Goal: Task Accomplishment & Management: Manage account settings

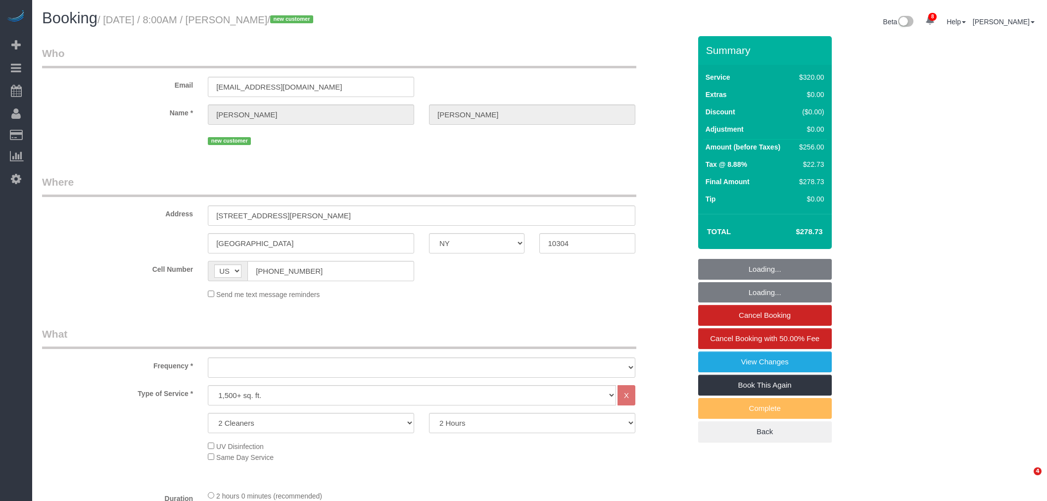
select select "NY"
select select "spot1"
select select "object:1322"
select select "string:stripe-pm_1S2eAF4VGloSiKo7vkQGNOUN"
select select "number:56"
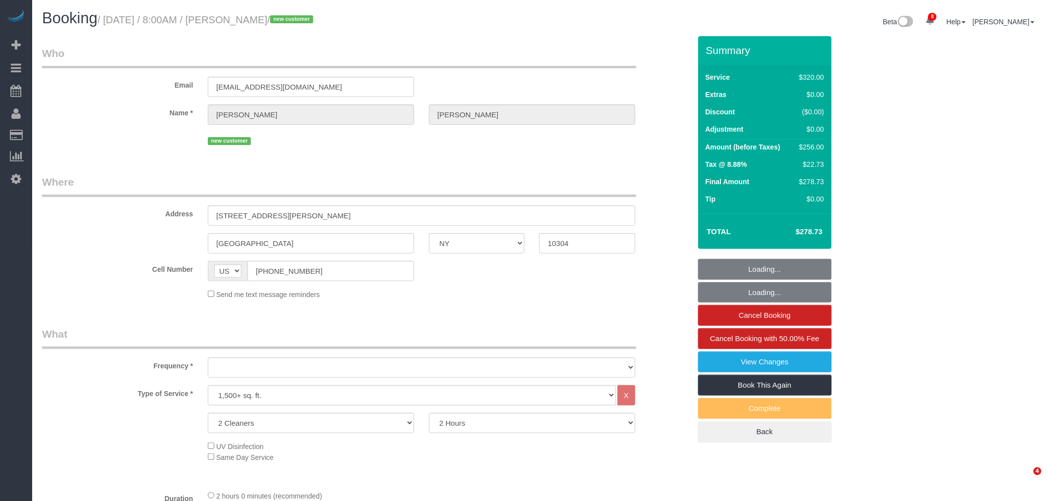
select select "number:79"
select select "number:13"
select select "number:5"
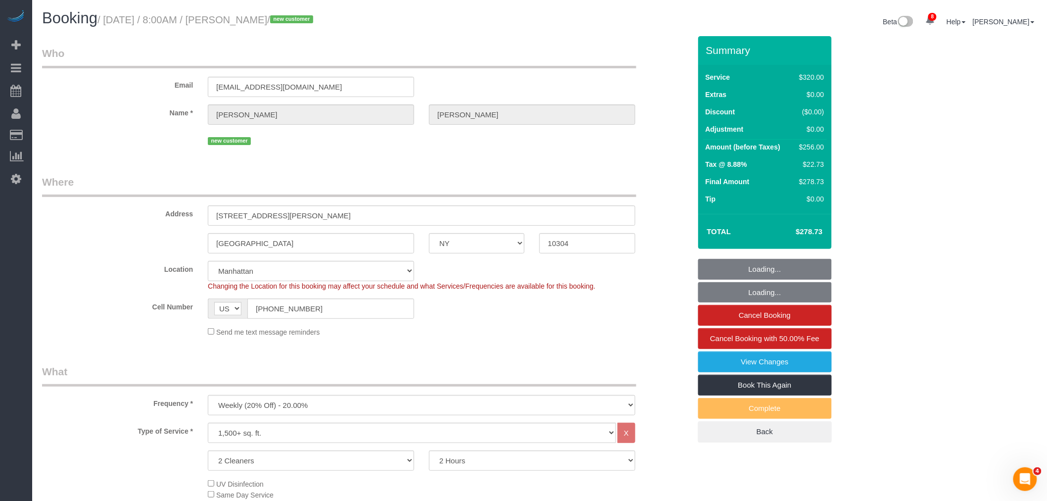
select select "spot48"
select select "object:1328"
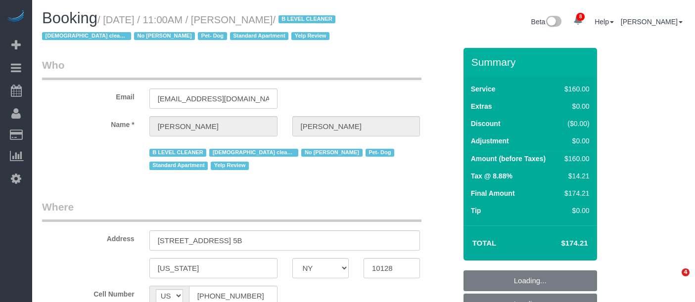
select select "NY"
select select "object:716"
select select "string:stripe-pm_1RjheQ4VGloSiKo7tm9rNbR6"
select select "number:57"
select select "number:77"
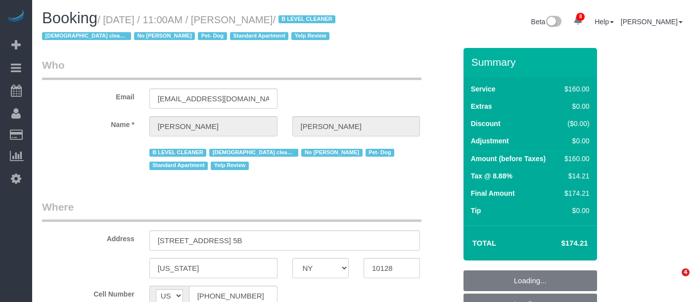
select select "number:13"
select select "number:5"
select select "object:1394"
select select "spot1"
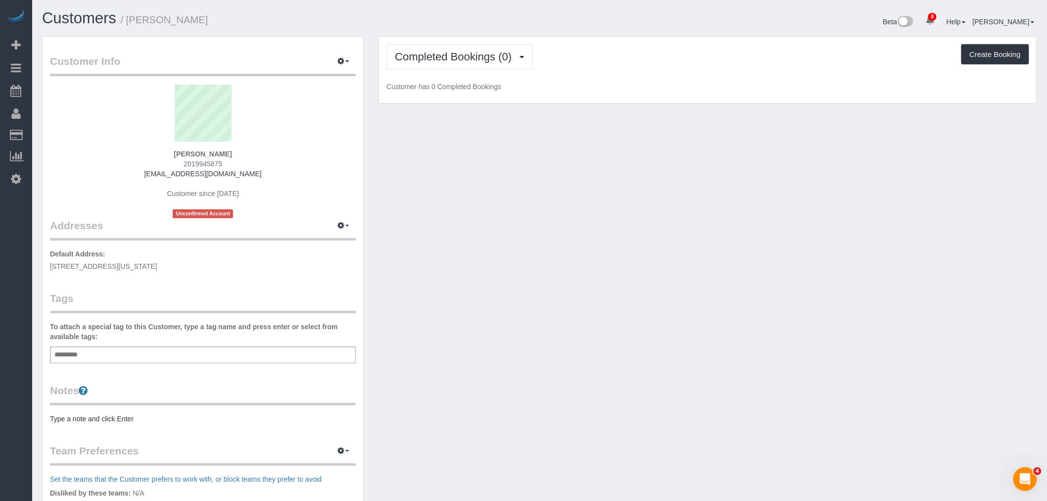
click at [88, 270] on p "Default Address: [STREET_ADDRESS][US_STATE]" at bounding box center [203, 260] width 306 height 22
copy div "244 Tenth Ave, 2E, New York, NY 10001"
click at [136, 348] on div "Add a tag" at bounding box center [203, 354] width 306 height 17
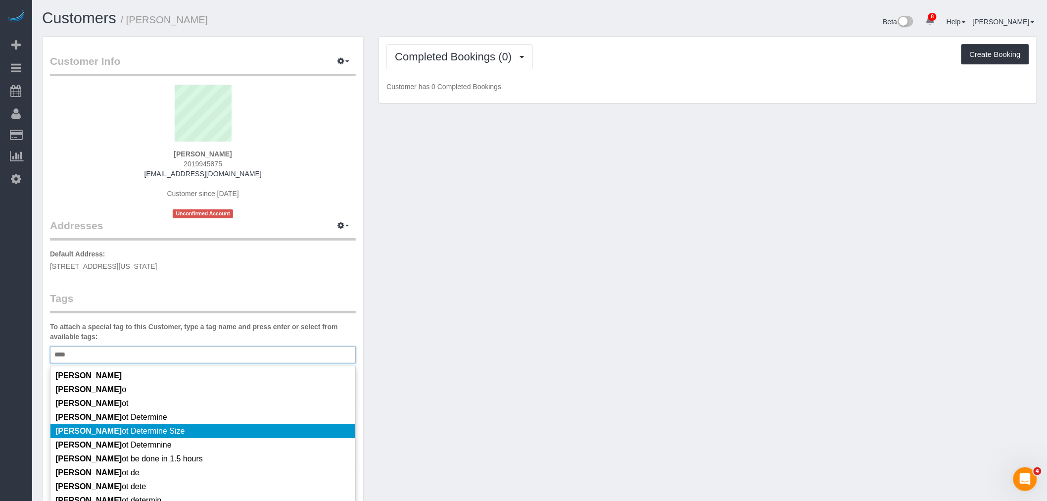
type input "****"
click at [186, 428] on li "Cann ot Determine Size" at bounding box center [202, 431] width 305 height 14
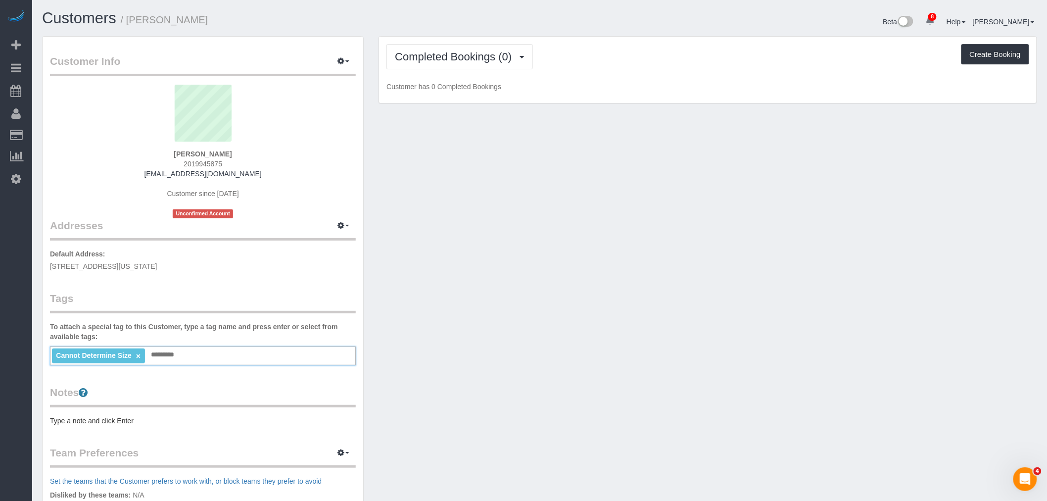
click at [471, 367] on div "Customer Info Edit Contact Info Send Message Email Preferences Special Sales Ta…" at bounding box center [540, 363] width 1010 height 655
click at [99, 421] on pre "Type a note and click Enter" at bounding box center [203, 421] width 306 height 10
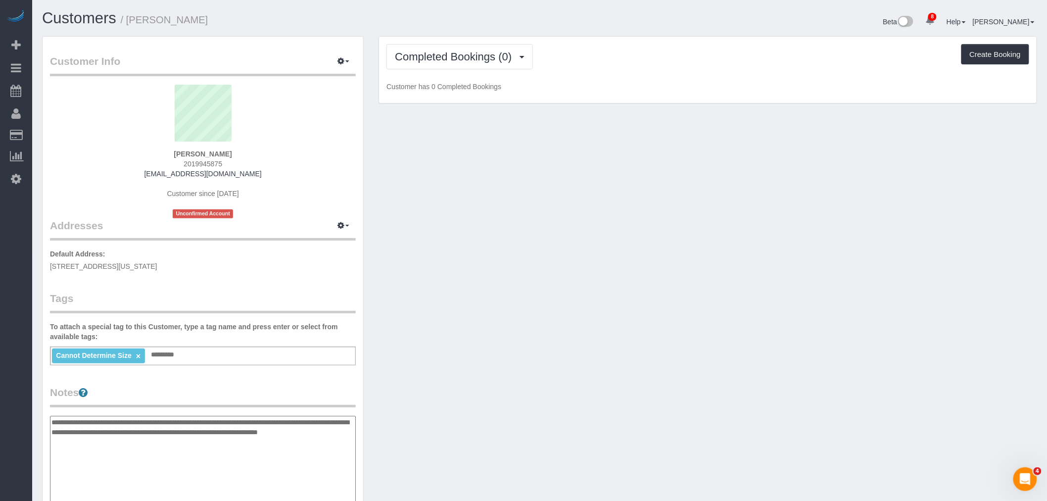
type textarea "**********"
click at [473, 386] on div "Customer Info Edit Contact Info Send Message Email Preferences Special Sales Ta…" at bounding box center [540, 411] width 1010 height 750
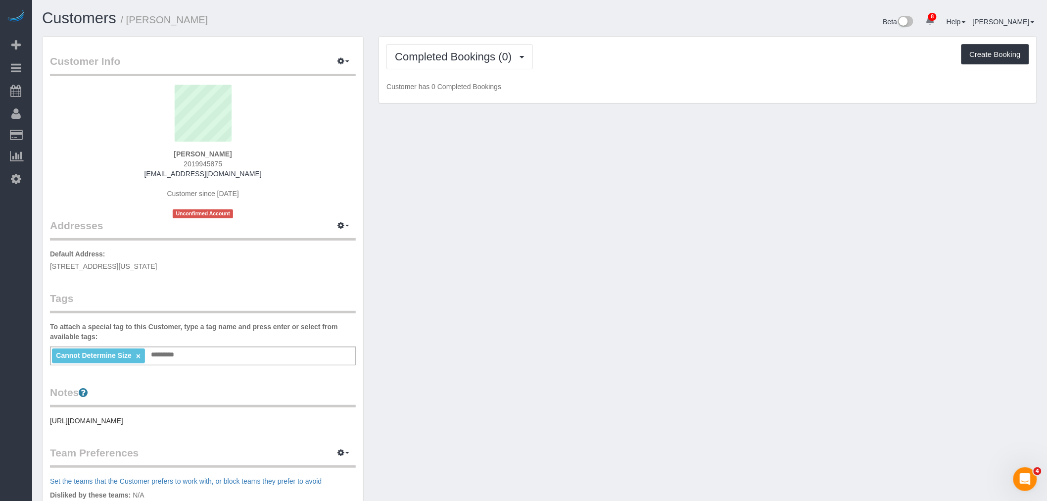
click at [615, 354] on div "Customer Info Edit Contact Info Send Message Email Preferences Special Sales Ta…" at bounding box center [540, 363] width 1010 height 655
click at [138, 355] on link "×" at bounding box center [138, 356] width 4 height 8
click at [178, 355] on div "Add a tag" at bounding box center [203, 354] width 306 height 17
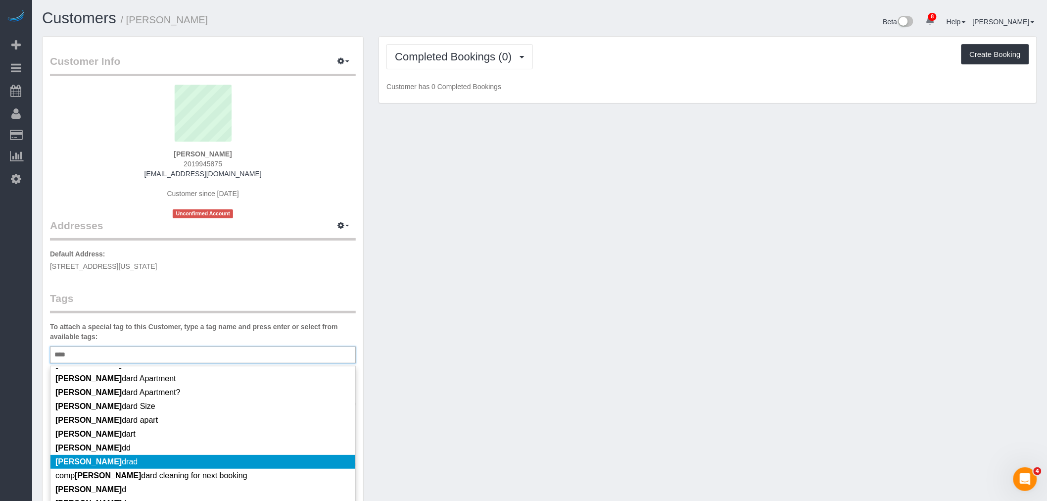
scroll to position [95, 0]
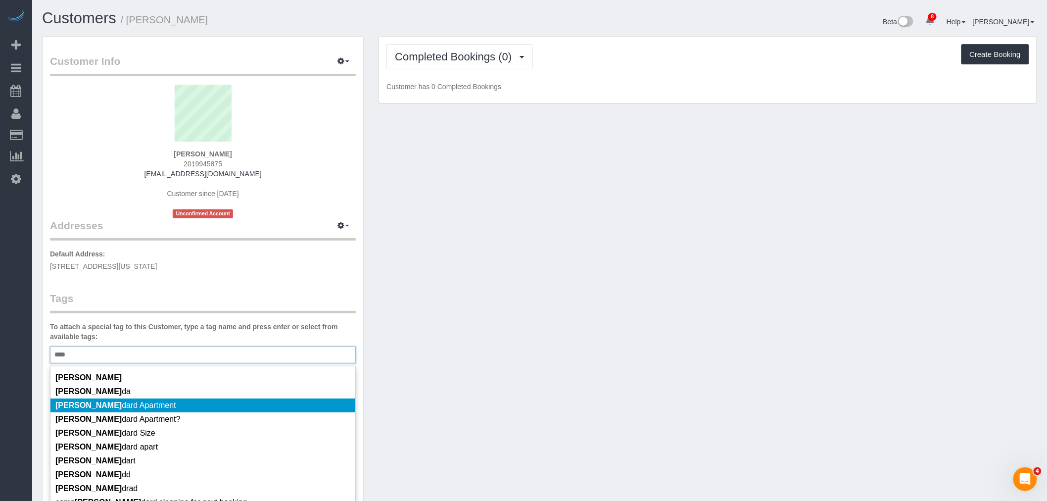
type input "****"
click at [186, 407] on li "Stan dard Apartment" at bounding box center [202, 405] width 305 height 14
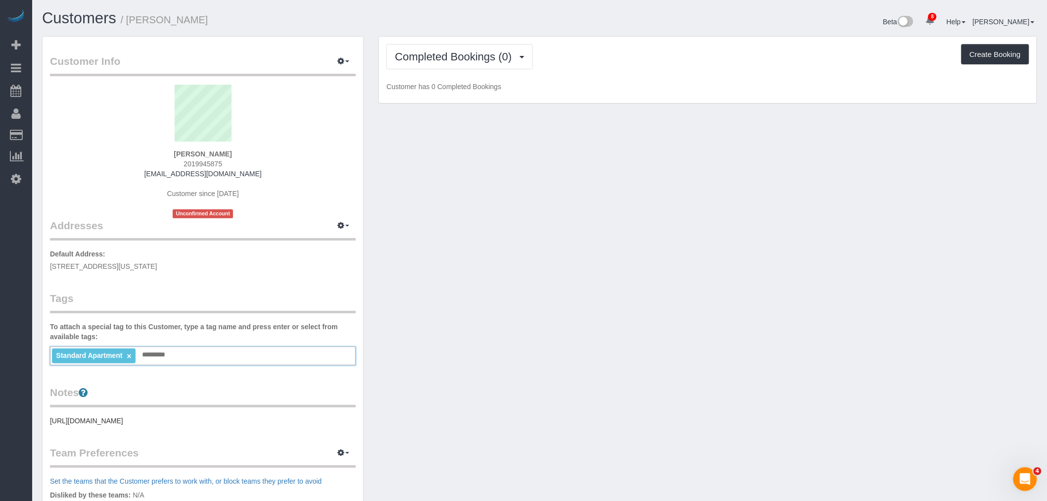
click at [165, 424] on pre "https://streeteasy.com/building/244-10-avenue-new_york/2e?utm_campaign=rental_l…" at bounding box center [203, 421] width 306 height 10
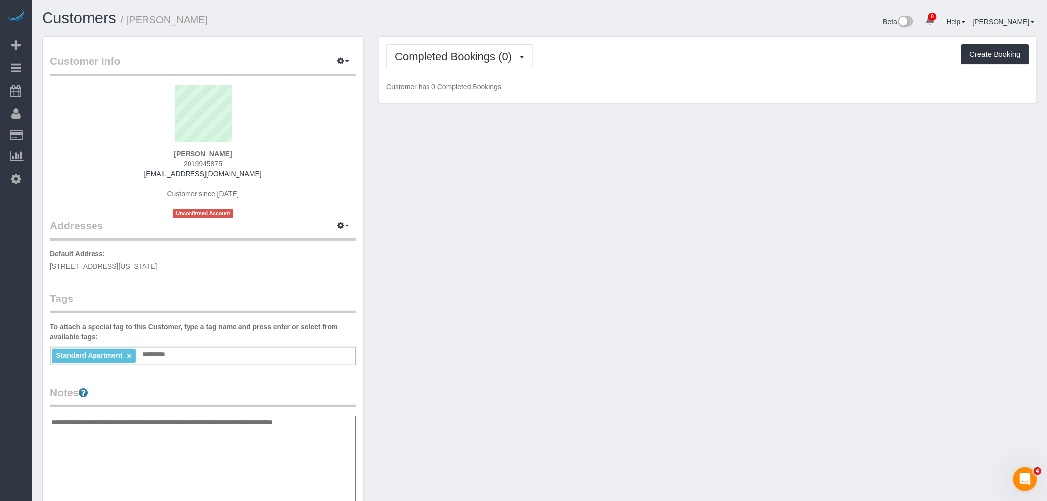
type textarea "**********"
click at [573, 359] on div "Customer Info Edit Contact Info Send Message Email Preferences Special Sales Ta…" at bounding box center [540, 411] width 1010 height 750
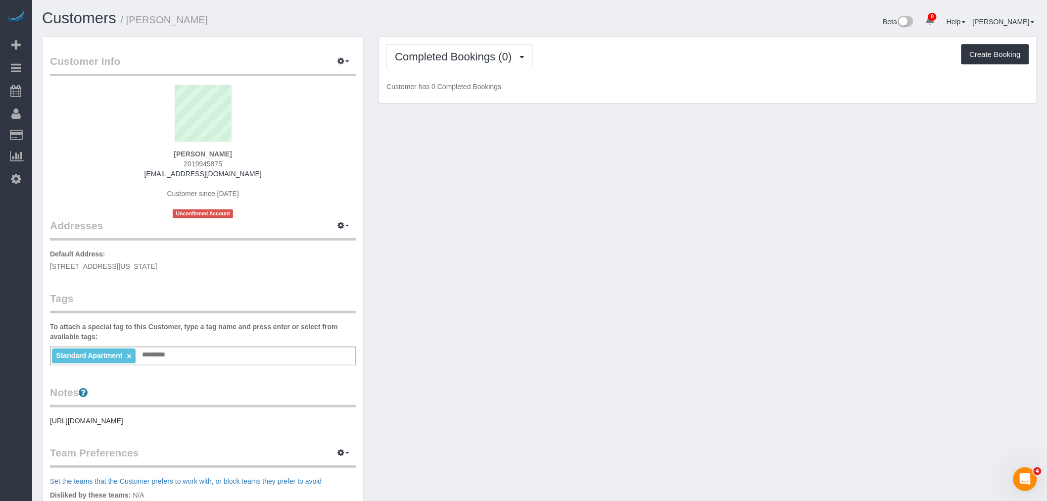
click at [452, 364] on div "Customer Info Edit Contact Info Send Message Email Preferences Special Sales Ta…" at bounding box center [540, 363] width 1010 height 655
click at [344, 228] on icon "button" at bounding box center [341, 225] width 7 height 6
click at [341, 241] on button "Manage Addresses" at bounding box center [315, 245] width 80 height 14
click at [534, 239] on div "Customer Info Edit Contact Info Send Message Email Preferences Special Sales Ta…" at bounding box center [540, 363] width 1010 height 655
select select "NY"
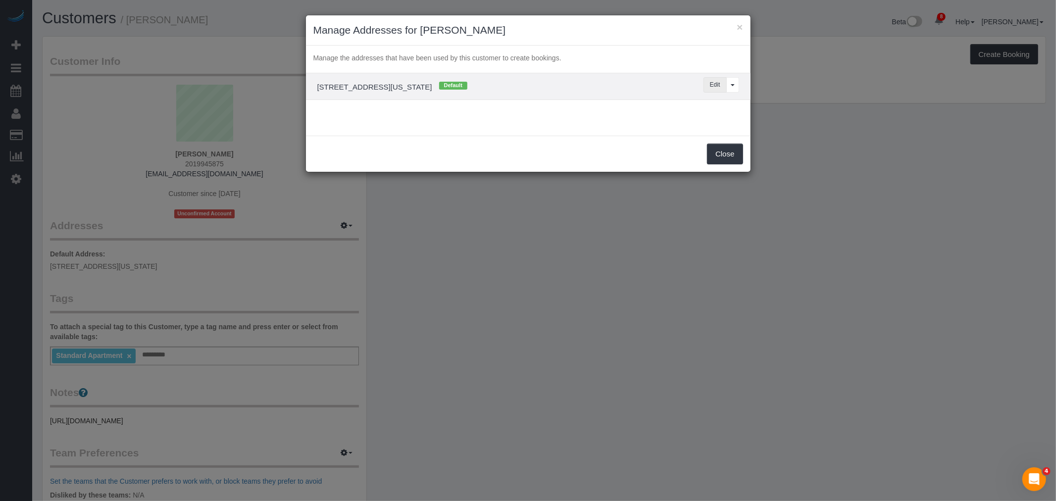
click at [714, 83] on button "Edit" at bounding box center [714, 84] width 23 height 15
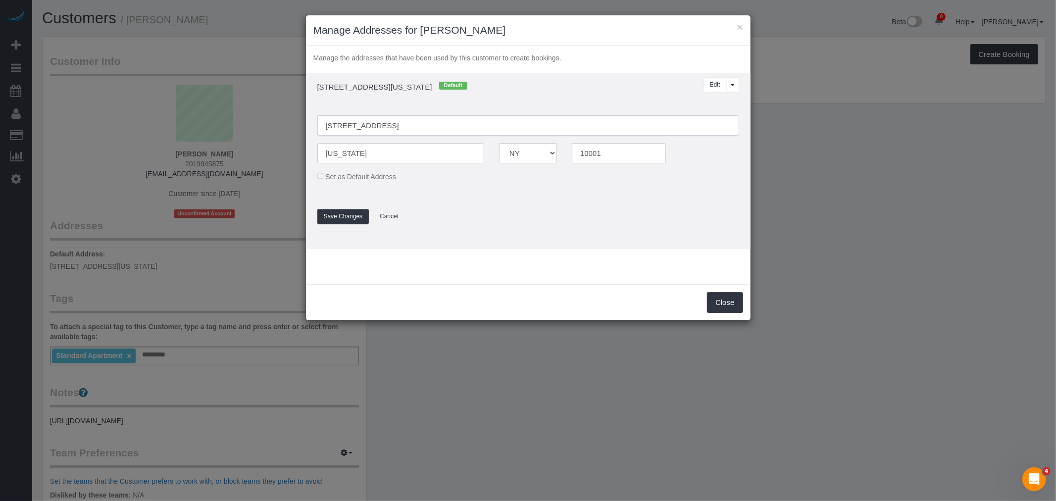
drag, startPoint x: 364, startPoint y: 127, endPoint x: 442, endPoint y: 120, distance: 78.1
click at [364, 127] on input "244 Tenth Ave, 2E" at bounding box center [528, 125] width 422 height 20
type input "244 Tenth Avenue, Apt. 2E"
click at [335, 219] on button "Save Changes" at bounding box center [343, 216] width 52 height 15
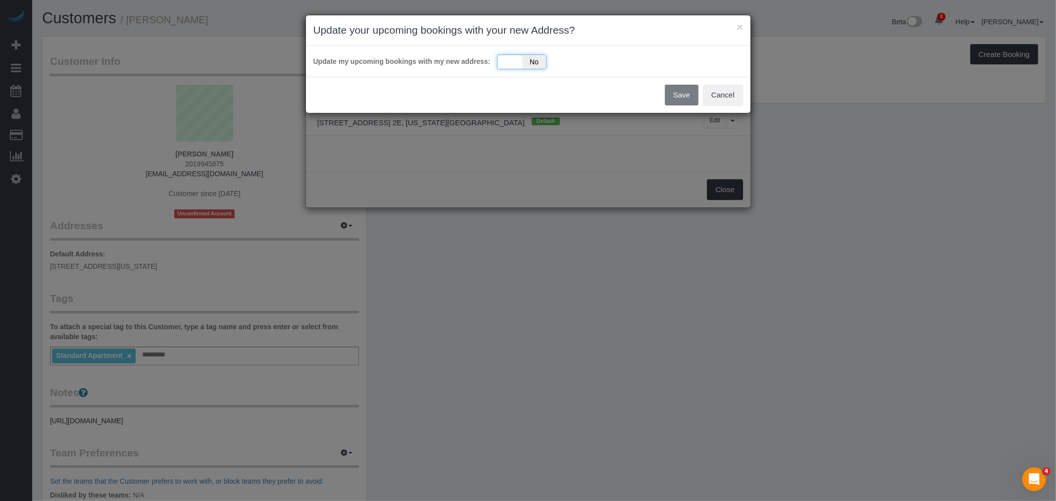
click at [500, 59] on div "Yes No" at bounding box center [521, 61] width 49 height 15
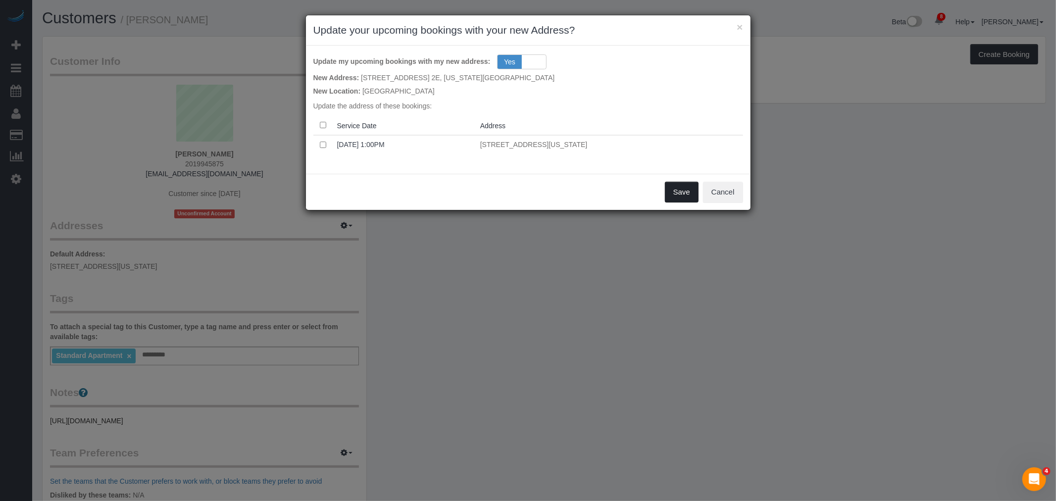
click at [670, 191] on button "Save" at bounding box center [682, 192] width 34 height 21
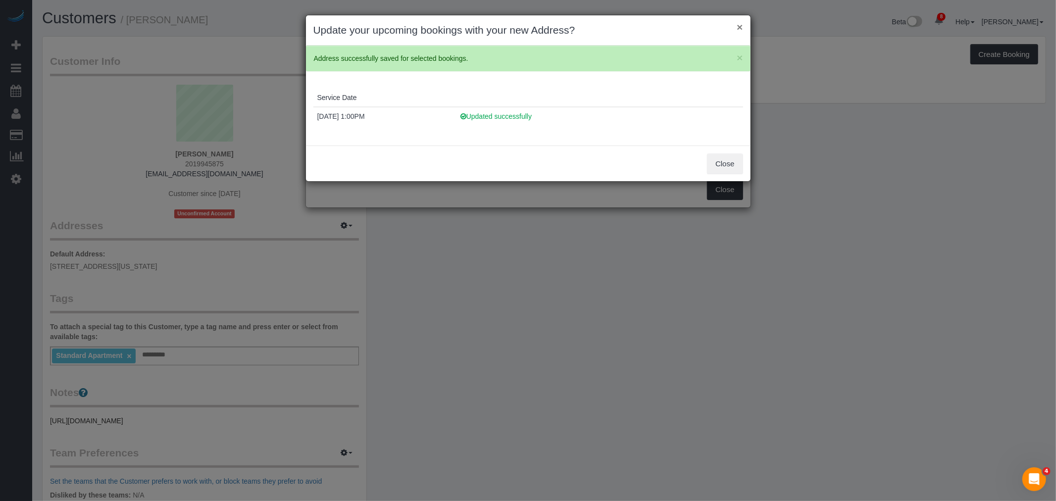
click at [741, 29] on button "×" at bounding box center [739, 27] width 6 height 10
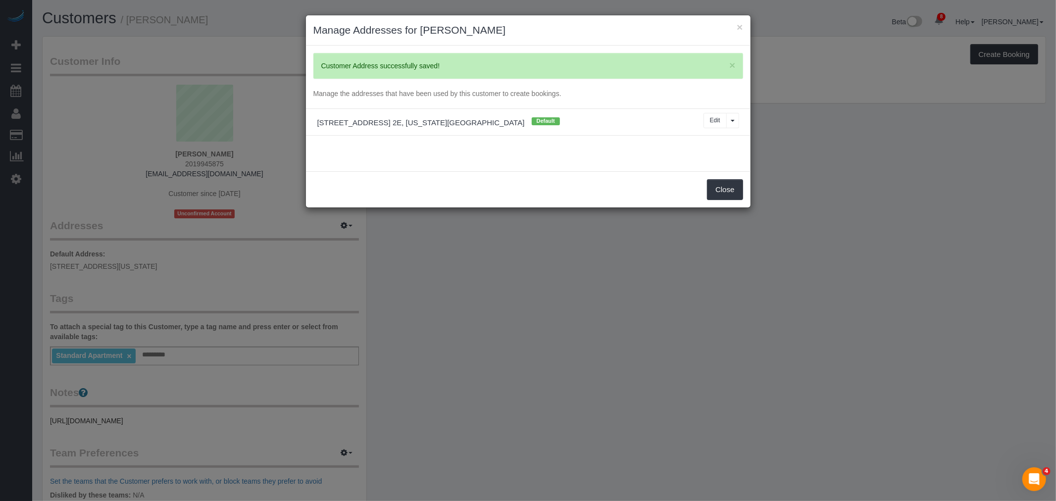
click at [734, 26] on h3 "Manage Addresses for Zara Z" at bounding box center [528, 30] width 430 height 15
click at [744, 27] on div "× Manage Addresses for Zara Z" at bounding box center [528, 30] width 444 height 30
click at [741, 28] on button "×" at bounding box center [739, 27] width 6 height 10
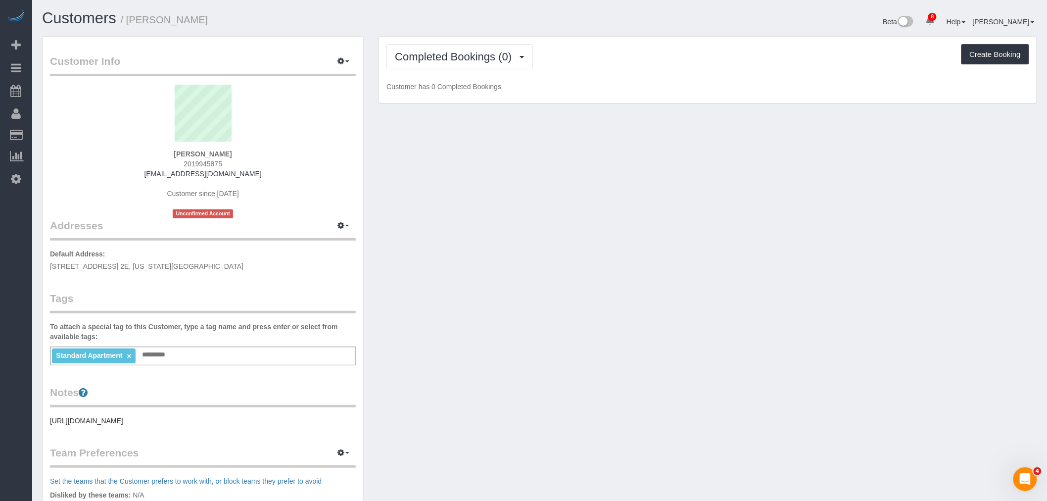
click at [710, 236] on div "Customer Info Edit Contact Info Send Message Email Preferences Special Sales Ta…" at bounding box center [540, 363] width 1010 height 655
click at [467, 231] on div "Customer Info Edit Contact Info Send Message Email Preferences Special Sales Ta…" at bounding box center [540, 363] width 1010 height 655
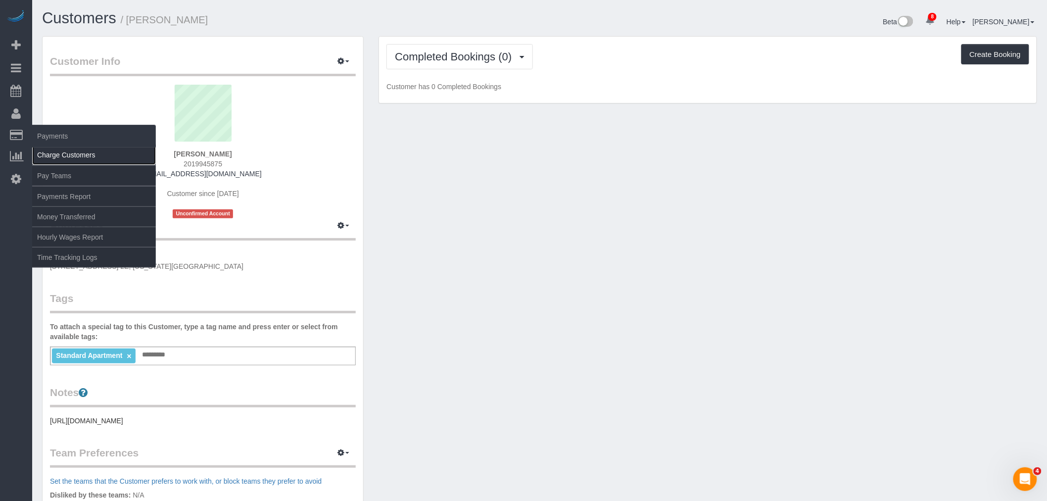
click at [63, 161] on link "Charge Customers" at bounding box center [94, 155] width 124 height 20
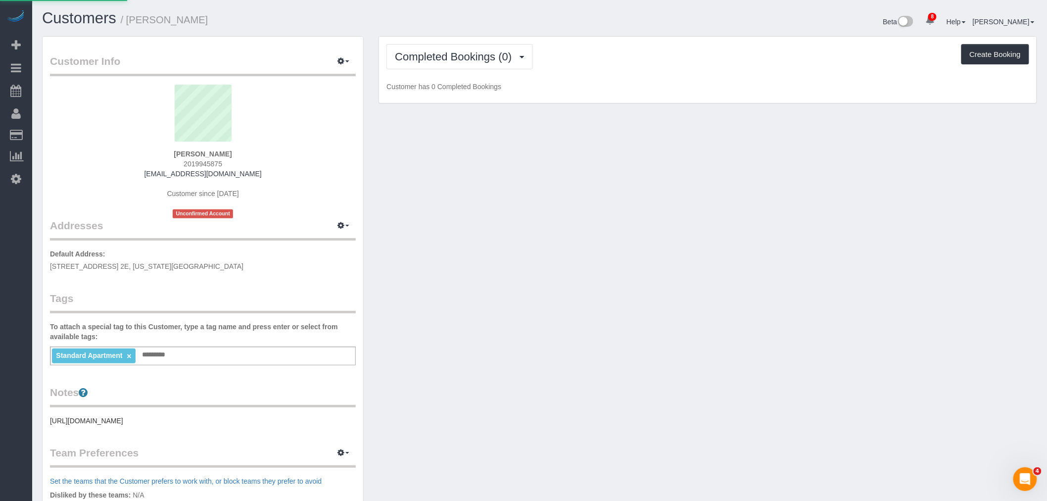
select select
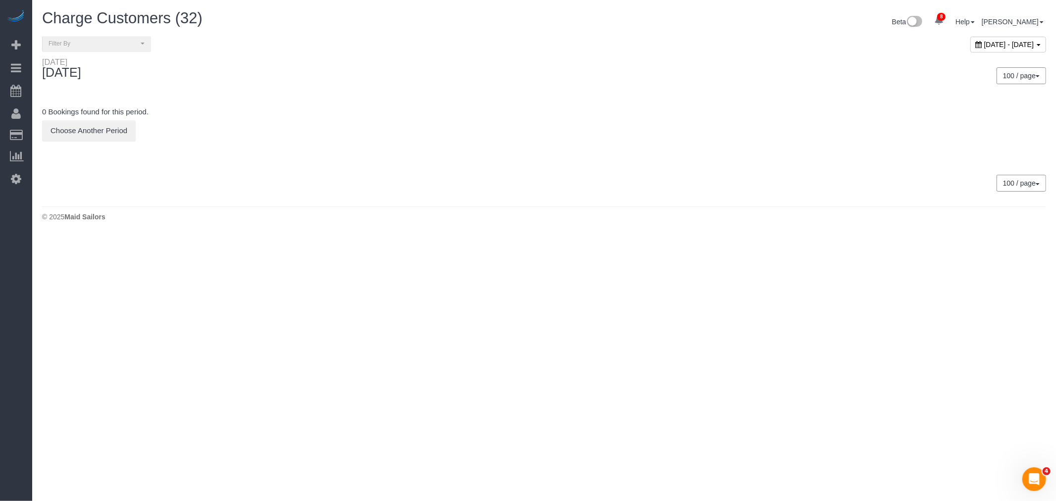
click at [984, 48] on span "September 01, 2025 - September 01, 2025" at bounding box center [1009, 45] width 50 height 8
type input "**********"
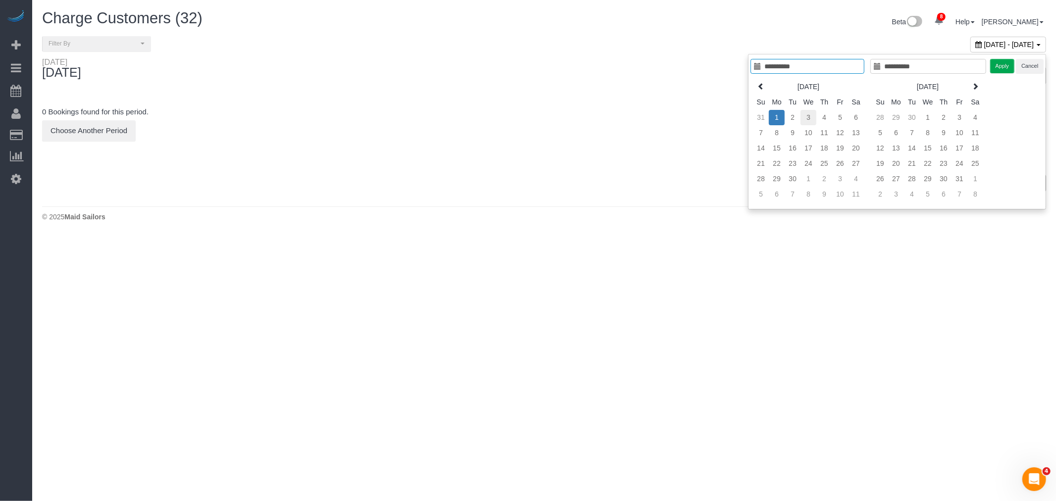
click at [800, 115] on td "3" at bounding box center [808, 117] width 16 height 15
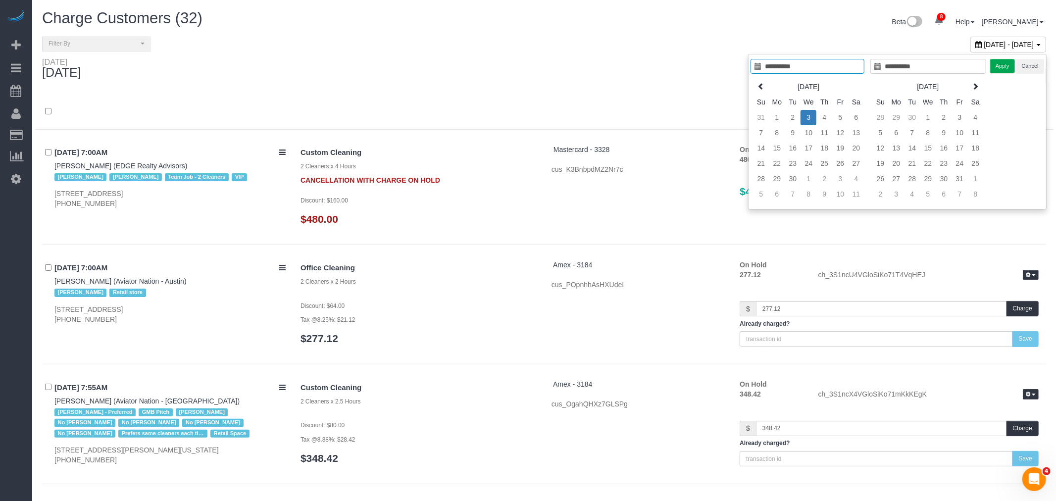
type input "**********"
click at [783, 116] on td "2" at bounding box center [784, 117] width 16 height 15
type input "**********"
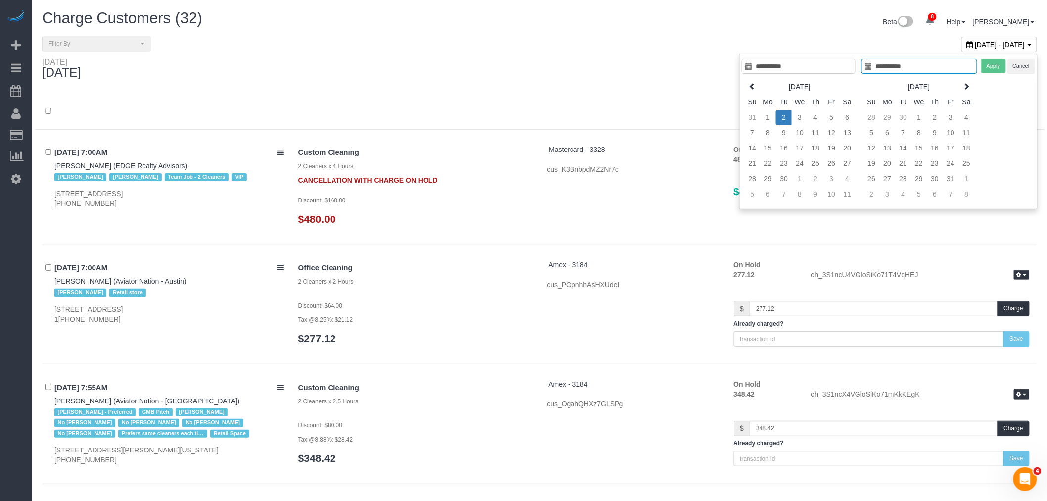
click at [782, 115] on td "2" at bounding box center [784, 117] width 16 height 15
type input "**********"
click at [990, 69] on button "Apply" at bounding box center [993, 66] width 25 height 14
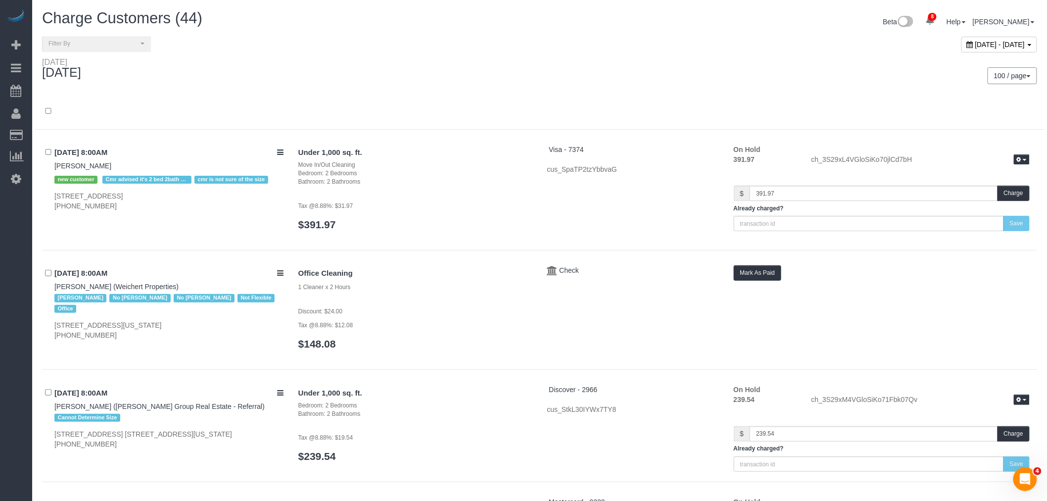
click at [424, 66] on div "Tuesday September 02, 2025" at bounding box center [287, 70] width 505 height 26
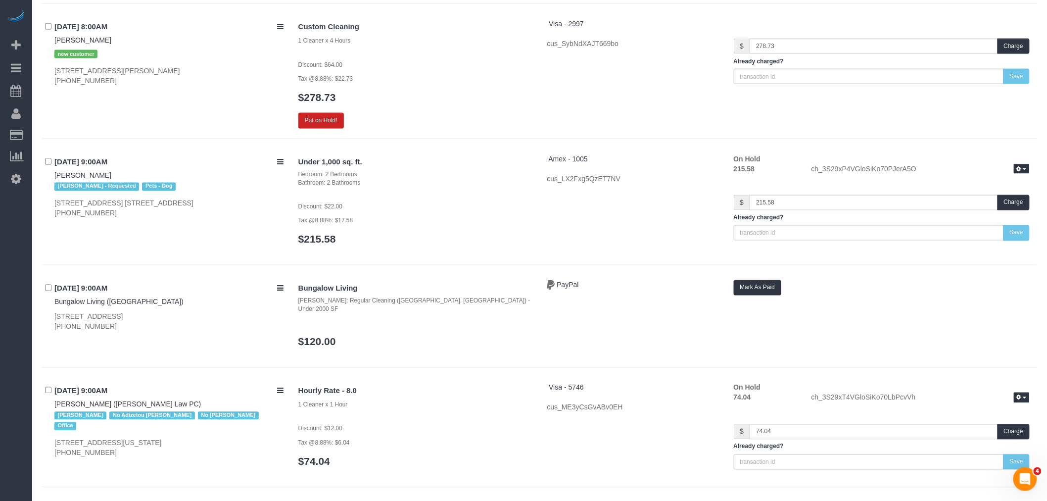
scroll to position [495, 0]
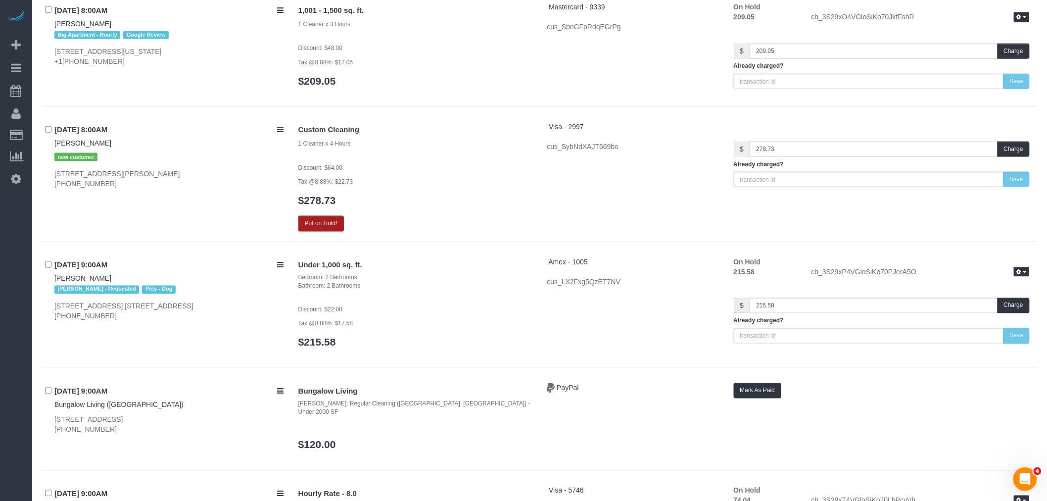
click at [336, 226] on button "Put on Hold!" at bounding box center [321, 223] width 46 height 15
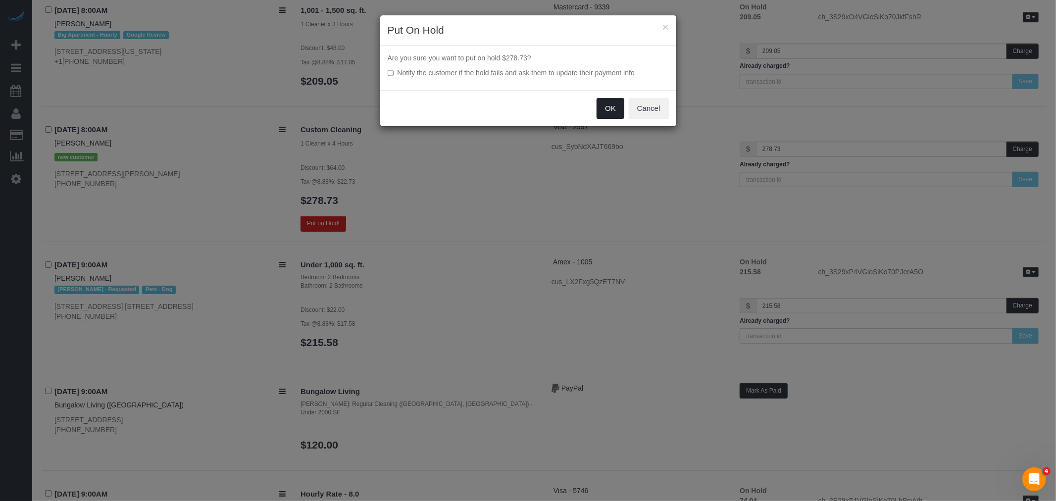
click at [611, 106] on button "OK" at bounding box center [610, 108] width 28 height 21
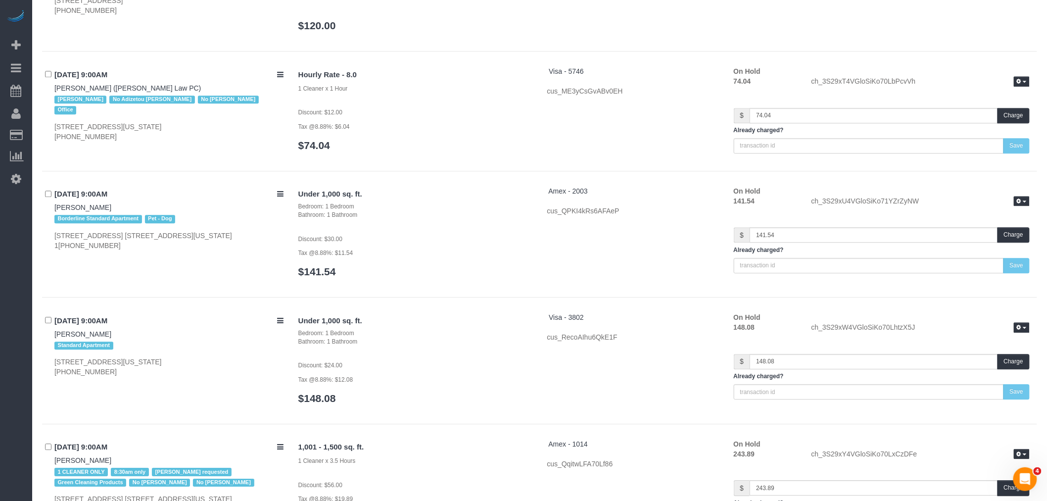
scroll to position [899, 0]
click at [501, 141] on h3 "$74.04" at bounding box center [415, 145] width 234 height 11
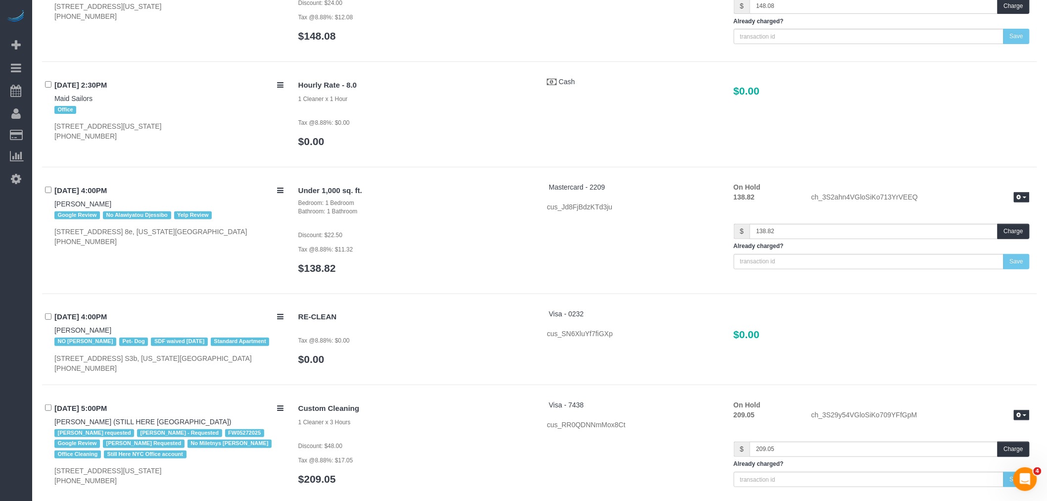
scroll to position [4590, 0]
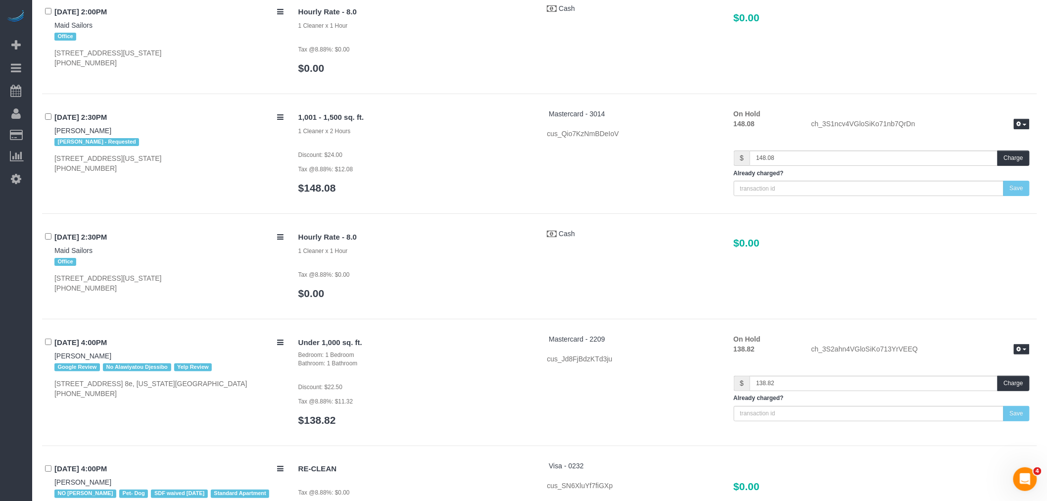
click at [538, 55] on div "Hourly Rate - 8.0 1 Cleaner x 1 Hour Tax @8.88%: $0.00 $0.00" at bounding box center [415, 43] width 249 height 80
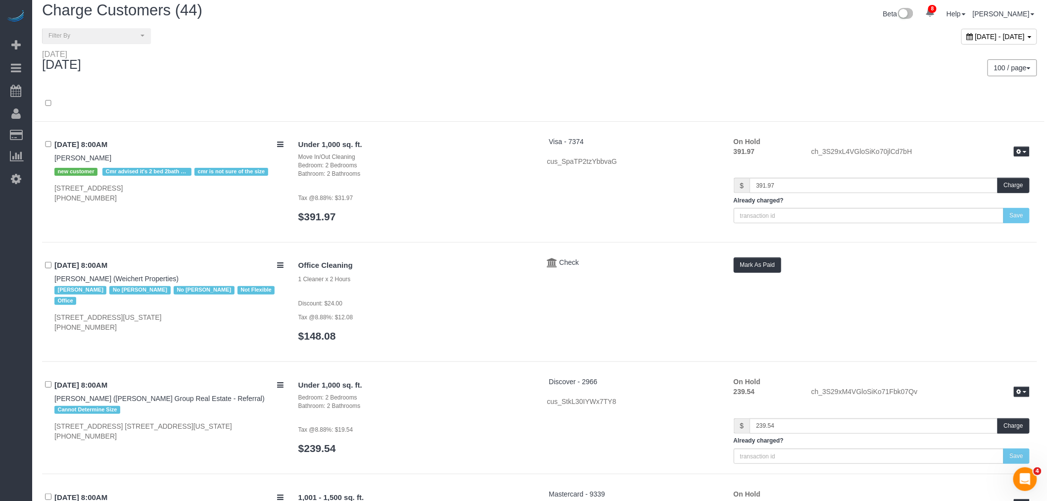
scroll to position [0, 0]
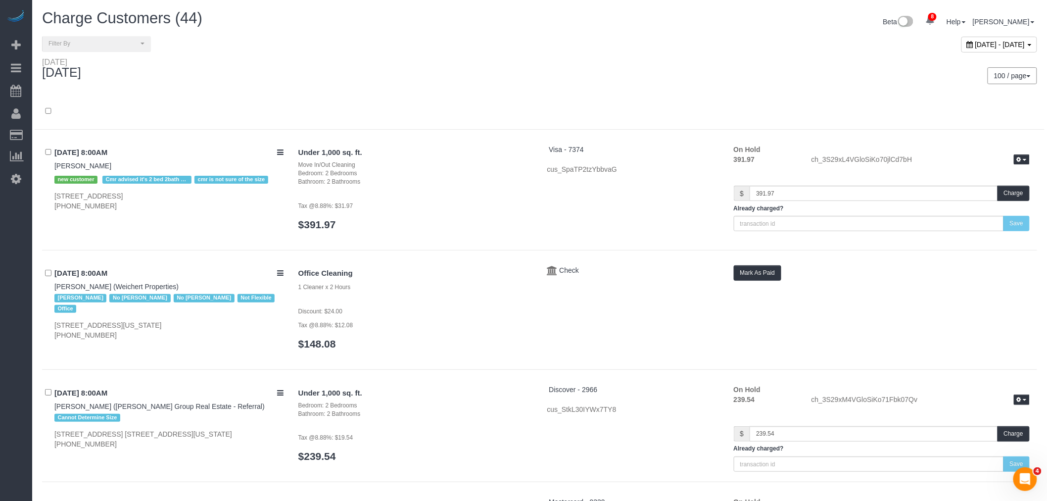
click at [515, 116] on div at bounding box center [540, 117] width 1010 height 26
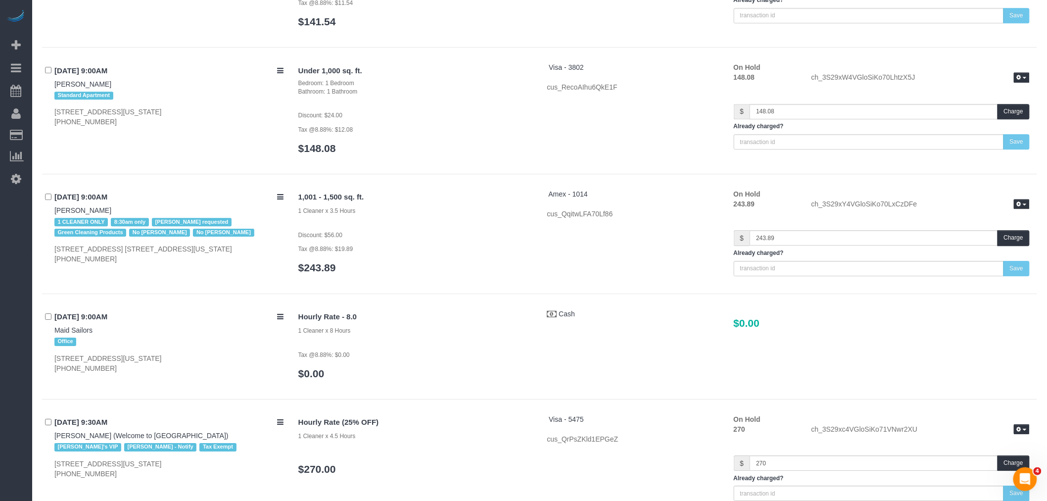
scroll to position [1374, 0]
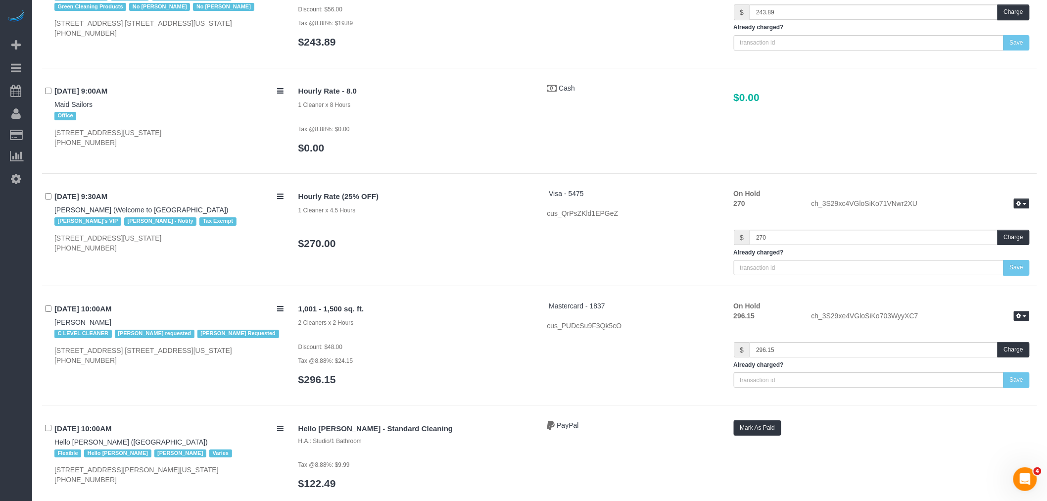
click at [433, 240] on h3 "$270.00" at bounding box center [415, 243] width 234 height 11
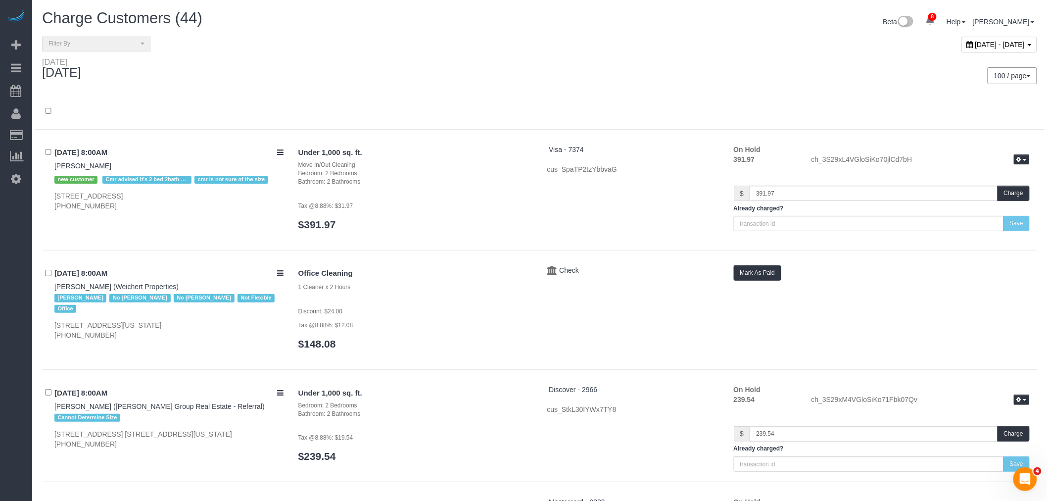
scroll to position [4012, 0]
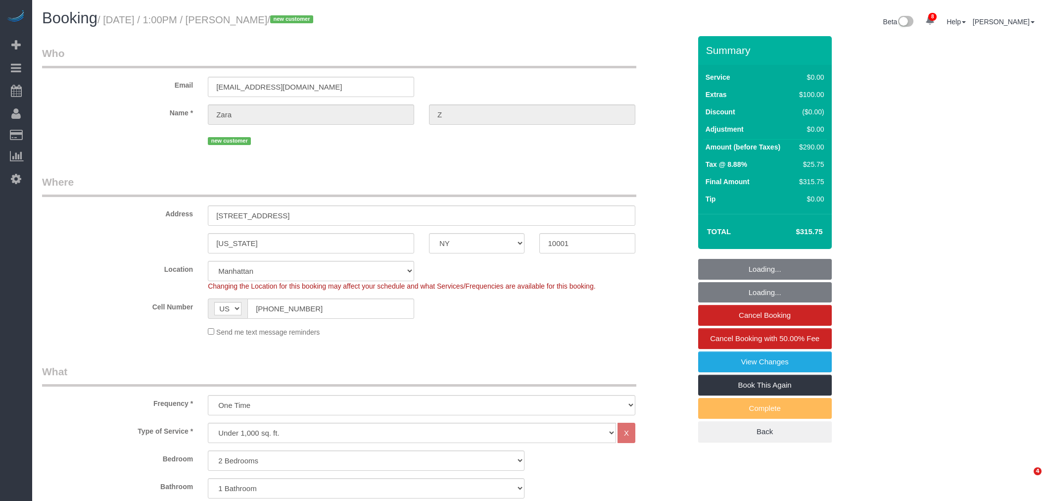
select select "NY"
select select "2"
select select "spot1"
select select "number:59"
select select "number:90"
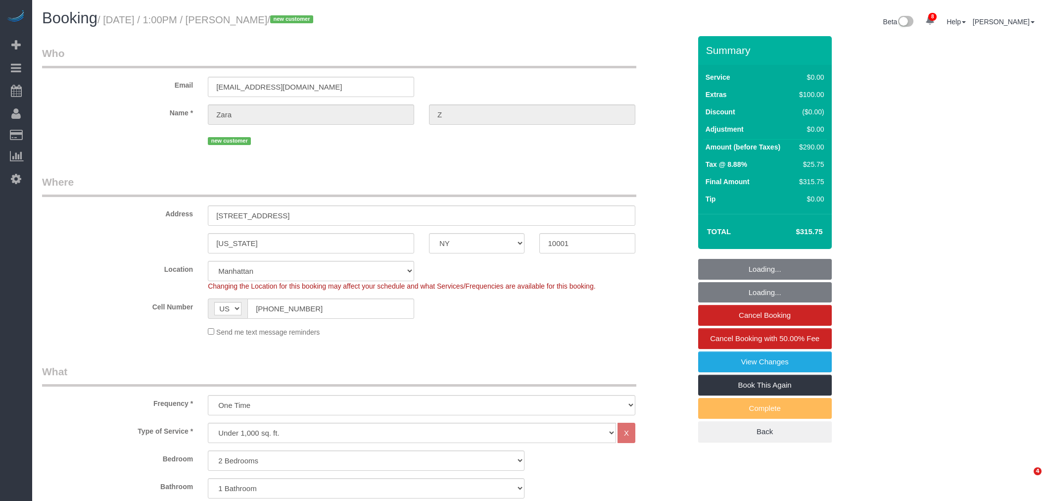
select select "number:15"
select select "number:5"
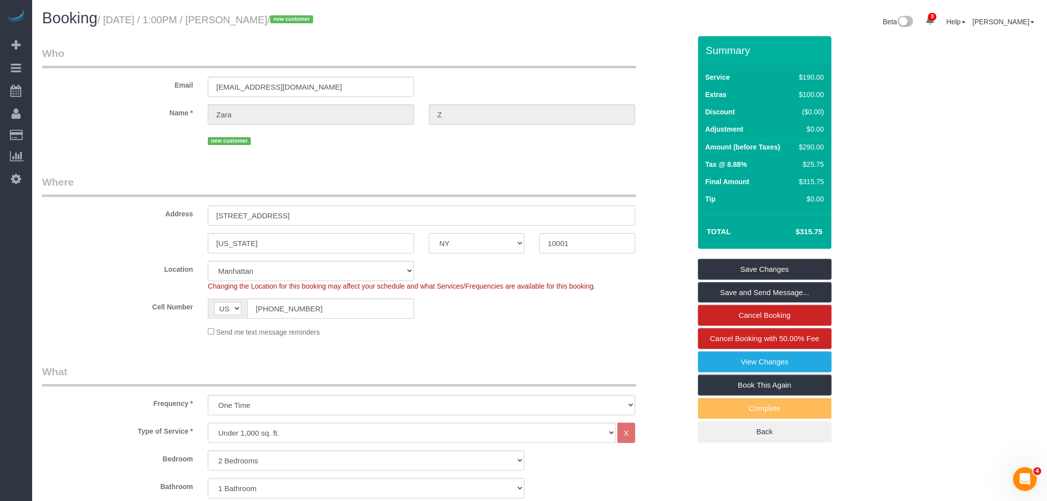
click at [616, 55] on legend "Who" at bounding box center [339, 57] width 594 height 22
click at [577, 98] on sui-booking-customer "Email zara@galebranding.com Name * Zara Z new customer" at bounding box center [366, 96] width 649 height 101
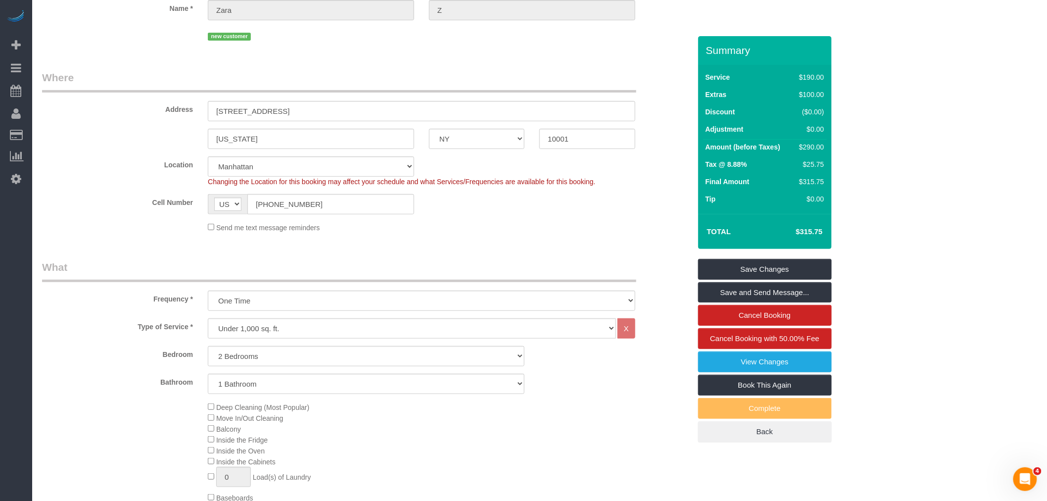
scroll to position [4, 0]
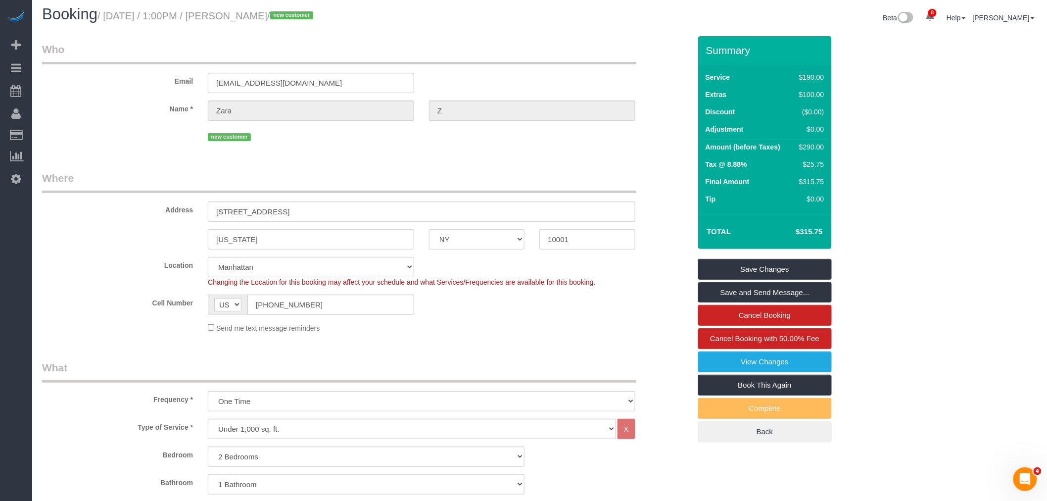
click at [507, 70] on div "Email zara@galebranding.com" at bounding box center [367, 67] width 664 height 51
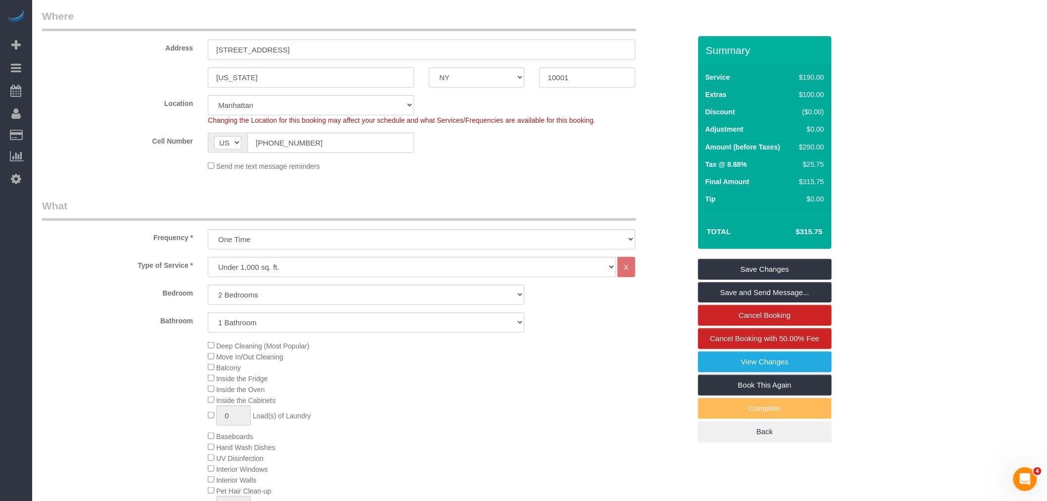
scroll to position [0, 0]
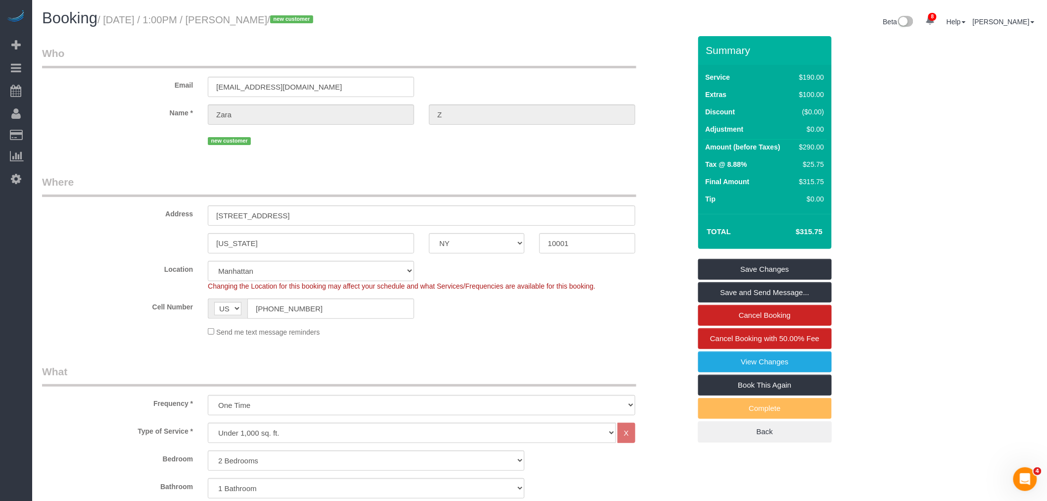
click at [508, 24] on h1 "Booking / September 02, 2025 / 1:00PM / Zara Z / new customer" at bounding box center [287, 18] width 490 height 17
click at [517, 31] on div "Booking / September 02, 2025 / 1:00PM / Zara Z / new customer" at bounding box center [287, 20] width 505 height 21
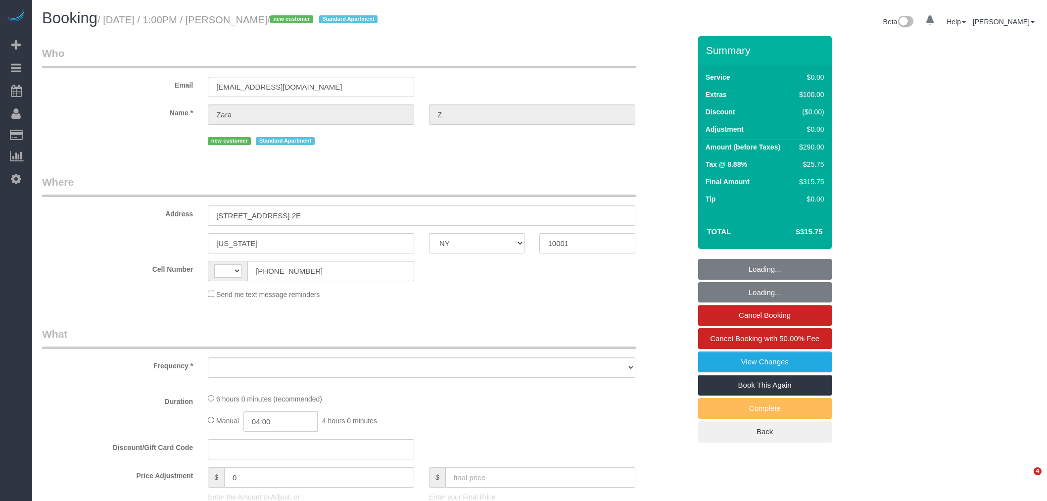
select select "NY"
select select "string:[GEOGRAPHIC_DATA]"
select select "object:696"
select select "string:stripe-pm_1S2goY4VGloSiKo7UUfBN7cp"
select select "number:59"
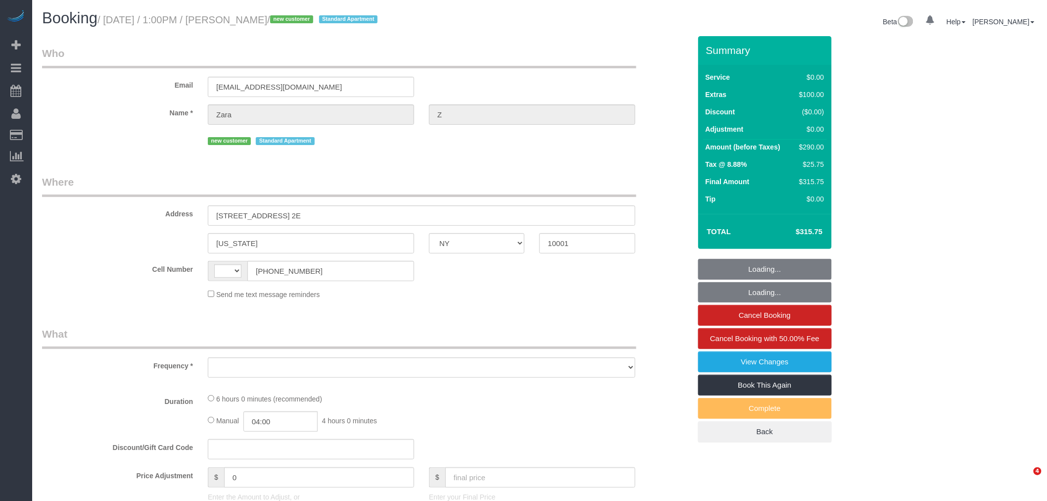
select select "number:90"
select select "number:15"
select select "number:5"
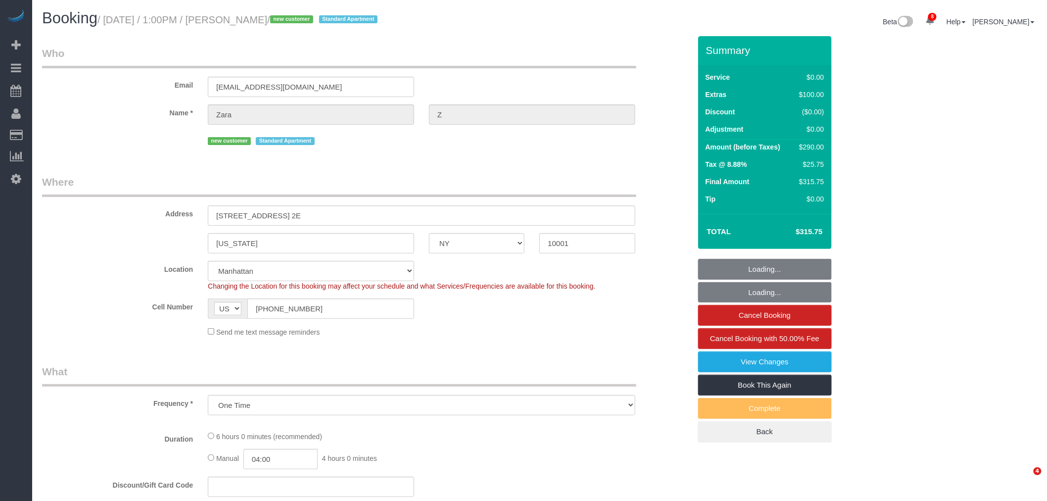
select select "2"
select select "object:1241"
select select "spot1"
select select "2"
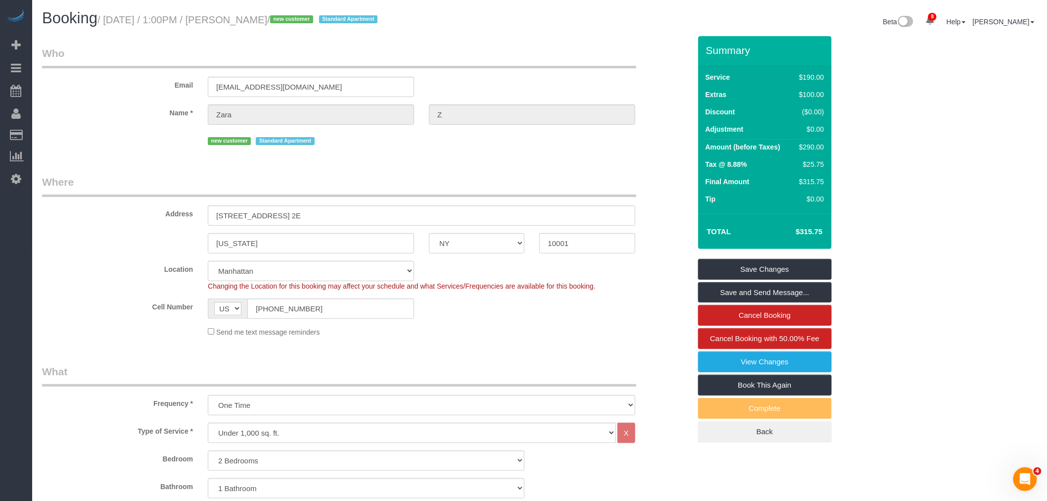
click at [473, 194] on legend "Where" at bounding box center [339, 186] width 594 height 22
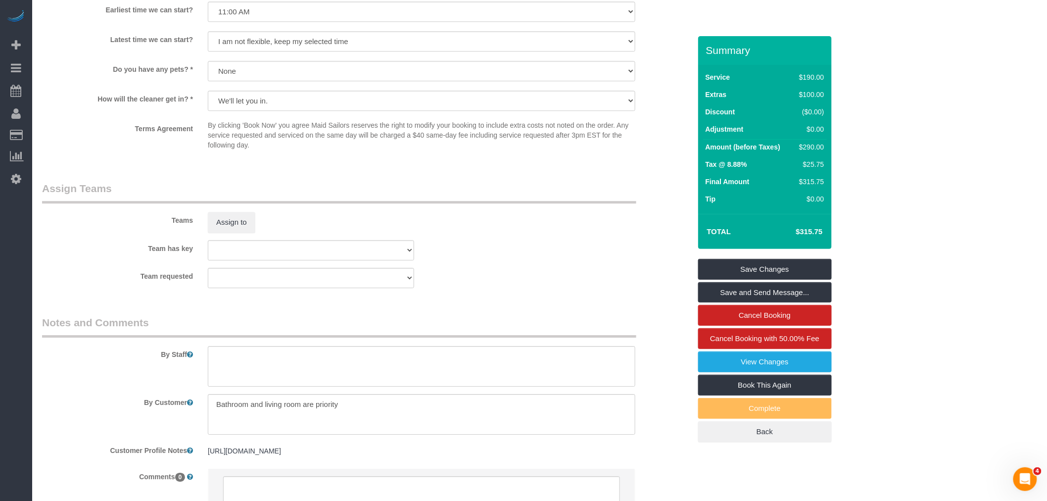
scroll to position [1164, 0]
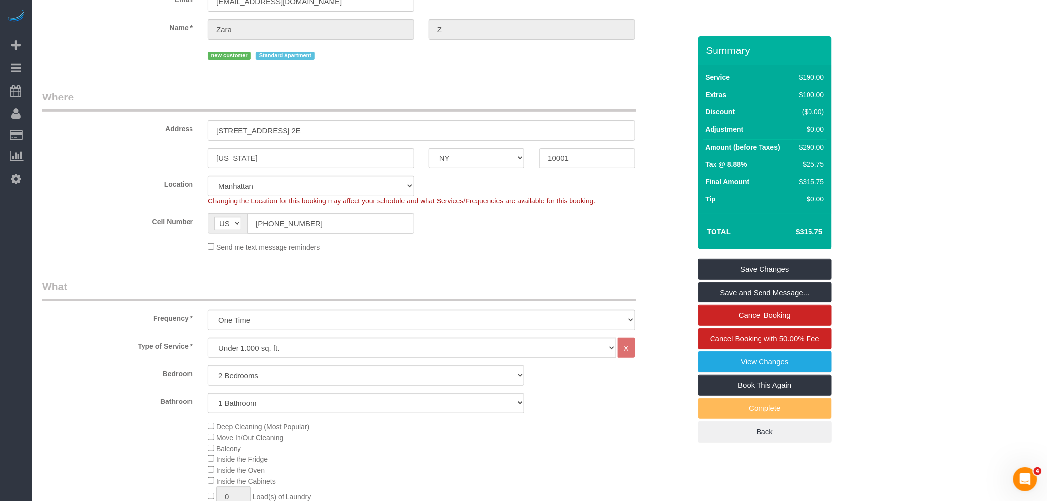
scroll to position [0, 0]
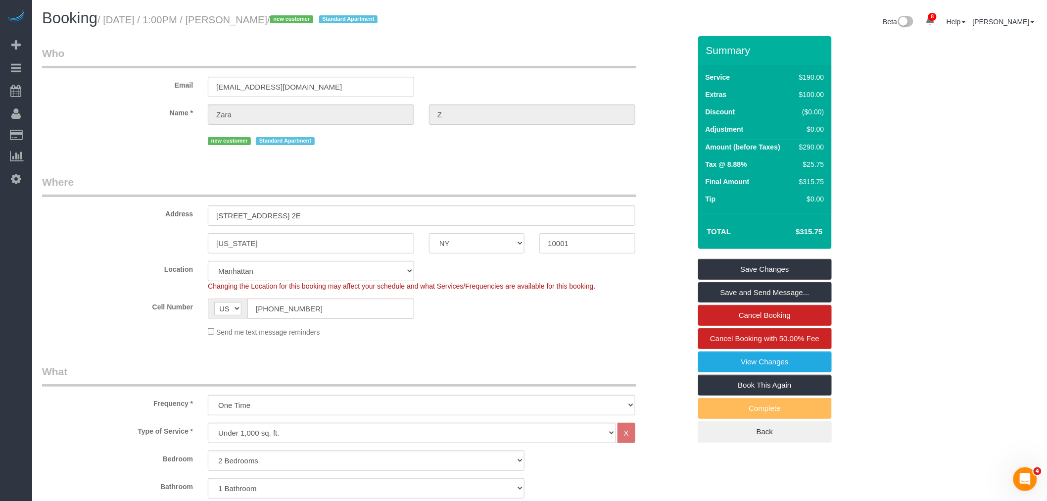
click at [497, 69] on div "Email zara@galebranding.com" at bounding box center [367, 71] width 664 height 51
click at [590, 63] on legend "Who" at bounding box center [339, 57] width 594 height 22
click at [482, 69] on div "Email zara@galebranding.com" at bounding box center [367, 71] width 664 height 51
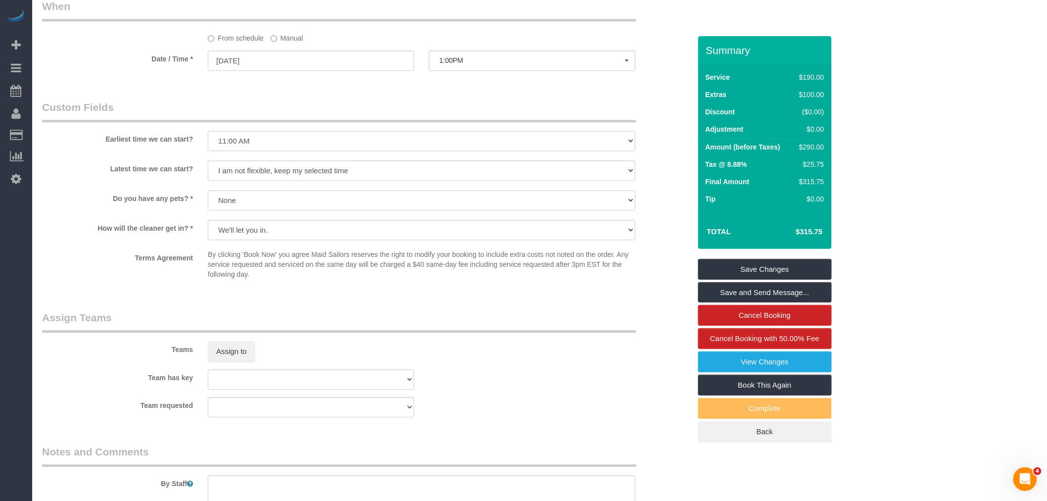
scroll to position [1100, 0]
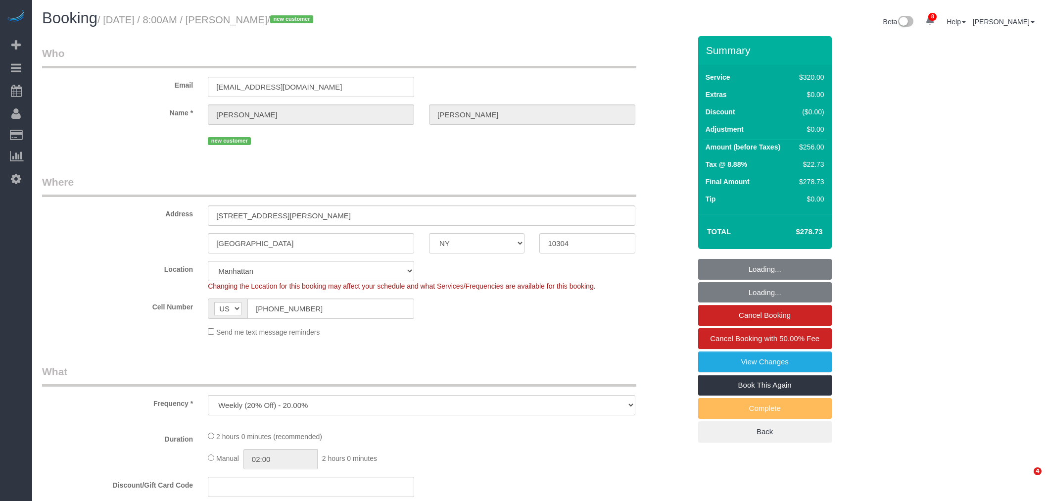
select select "NY"
select select "number:56"
select select "number:79"
select select "number:13"
select select "number:5"
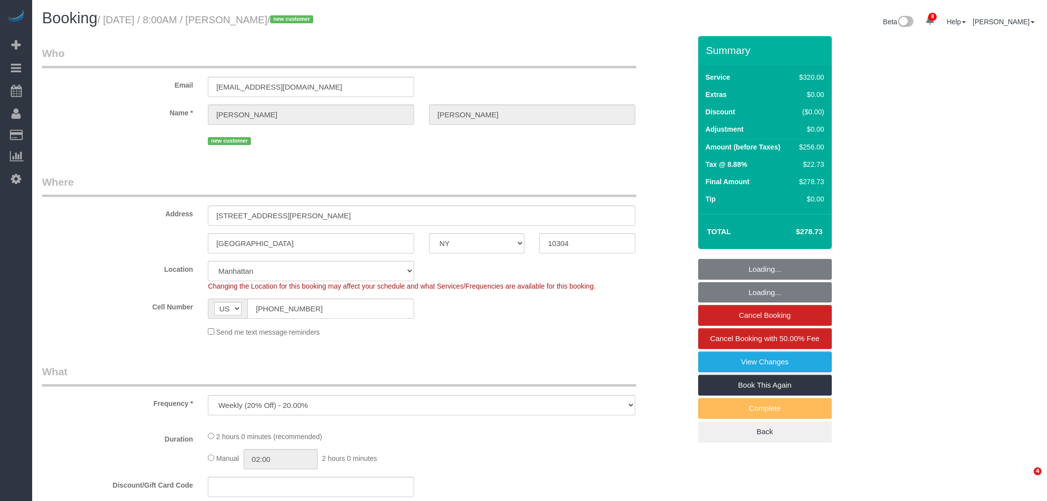
select select "object:1237"
select select "spot1"
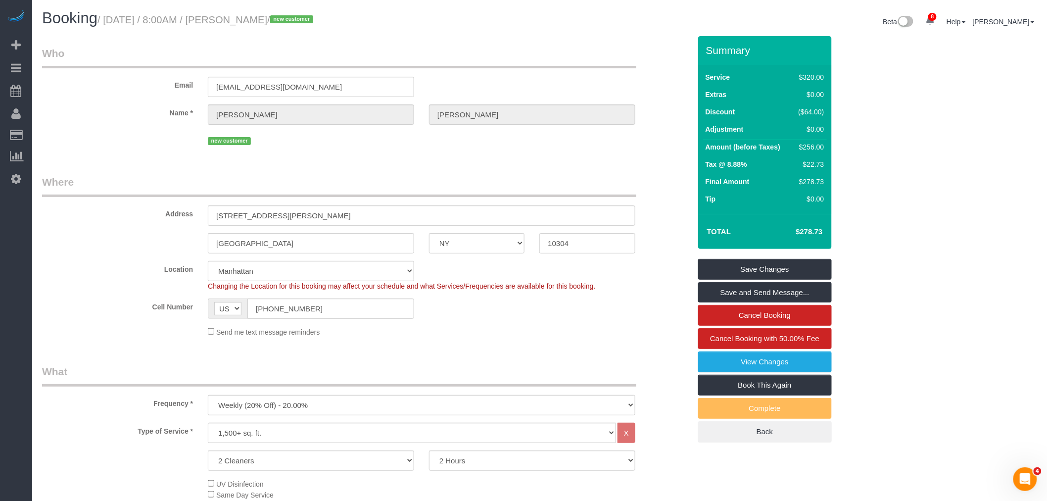
click at [494, 184] on legend "Where" at bounding box center [339, 186] width 594 height 22
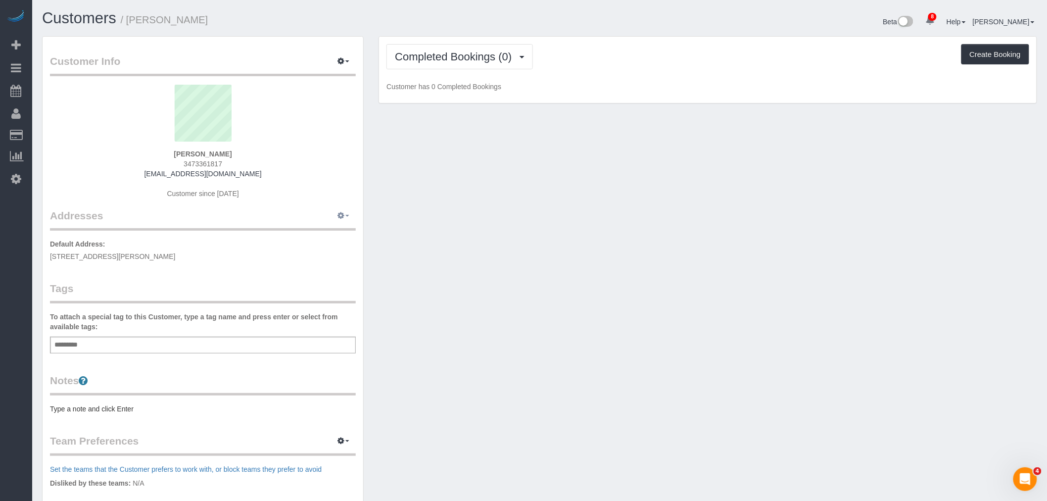
click at [339, 220] on button "button" at bounding box center [343, 215] width 25 height 15
click at [336, 232] on button "Manage Addresses" at bounding box center [315, 235] width 80 height 14
select select "NY"
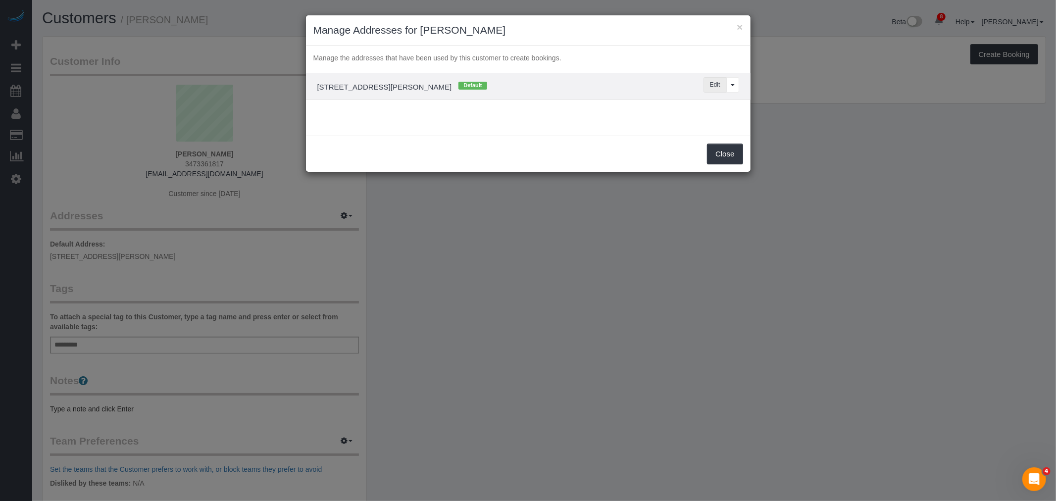
click at [719, 87] on button "Edit" at bounding box center [714, 84] width 23 height 15
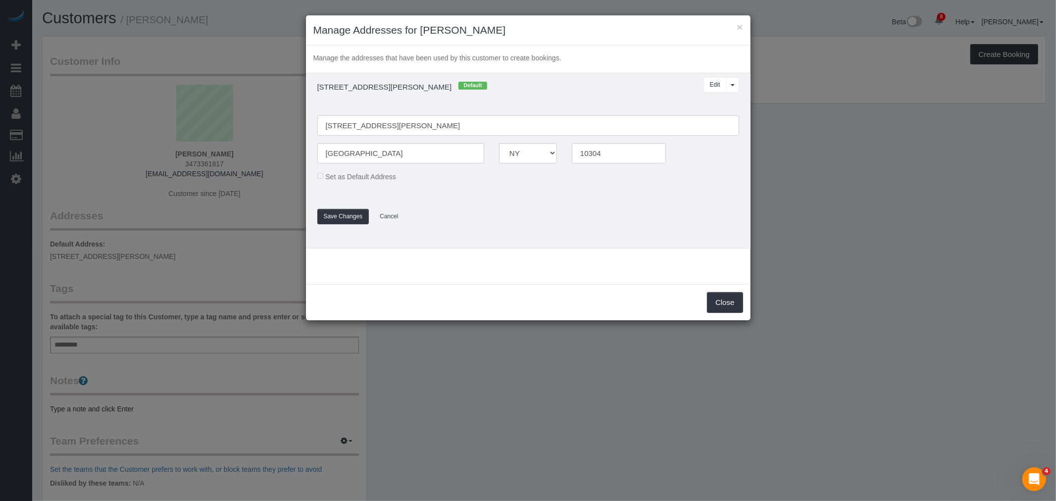
click at [370, 124] on input "197 Gordon street apt 2k, 2k" at bounding box center [528, 125] width 422 height 20
click at [389, 126] on input "197 Gordon Street apt 2k, 2k" at bounding box center [528, 125] width 422 height 20
drag, startPoint x: 412, startPoint y: 126, endPoint x: 487, endPoint y: 127, distance: 74.7
click at [487, 127] on input "197 Gordon Street, Apt 2k, 2k" at bounding box center [528, 125] width 422 height 20
type input "[STREET_ADDRESS][PERSON_NAME]"
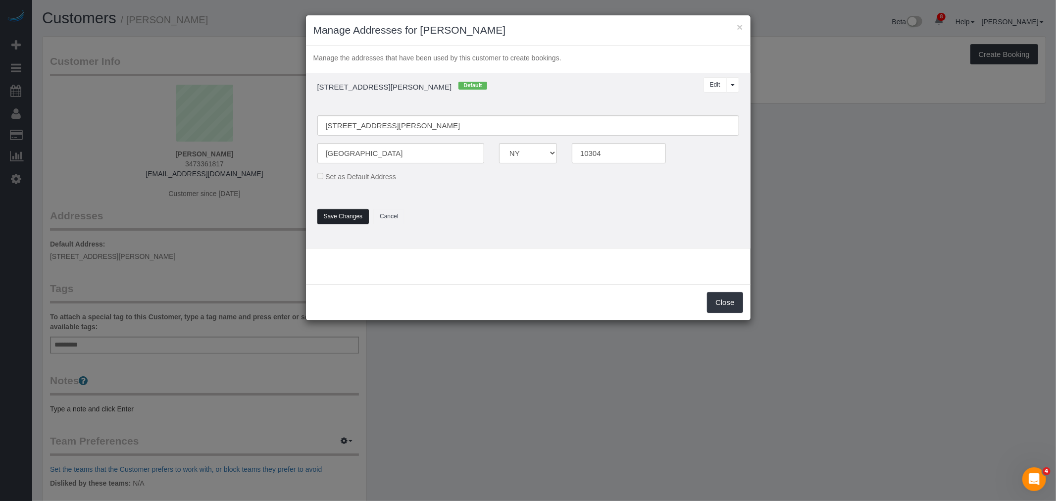
click at [350, 219] on button "Save Changes" at bounding box center [343, 216] width 52 height 15
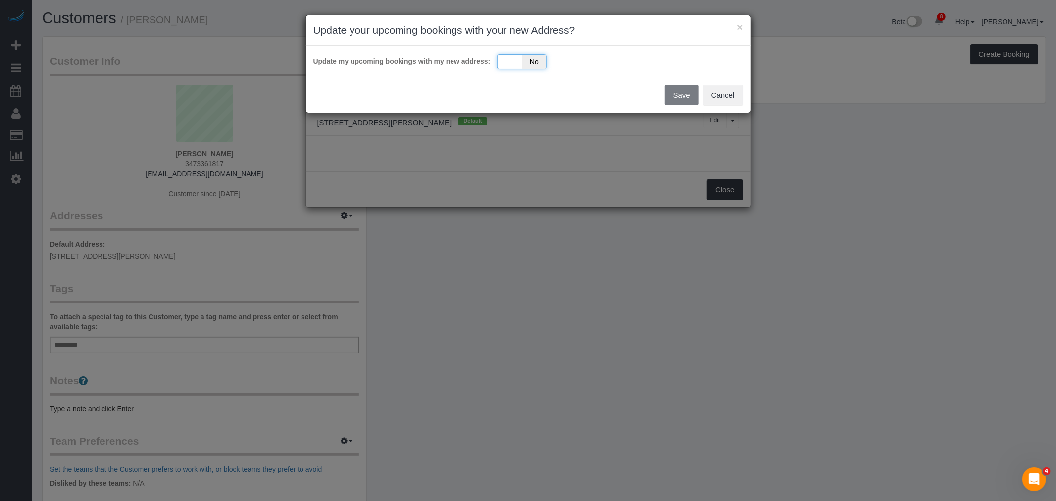
click at [510, 55] on div "Yes No" at bounding box center [521, 61] width 49 height 15
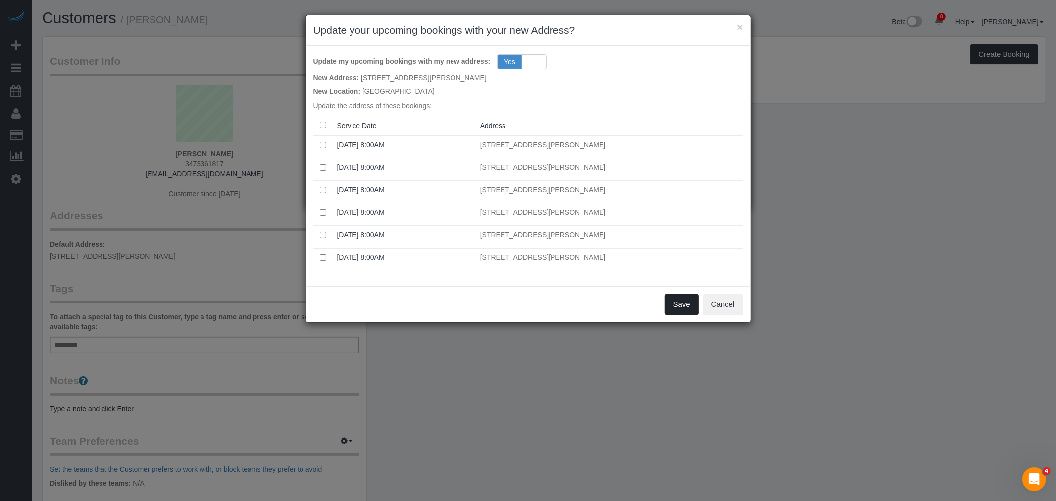
click at [680, 298] on button "Save" at bounding box center [682, 304] width 34 height 21
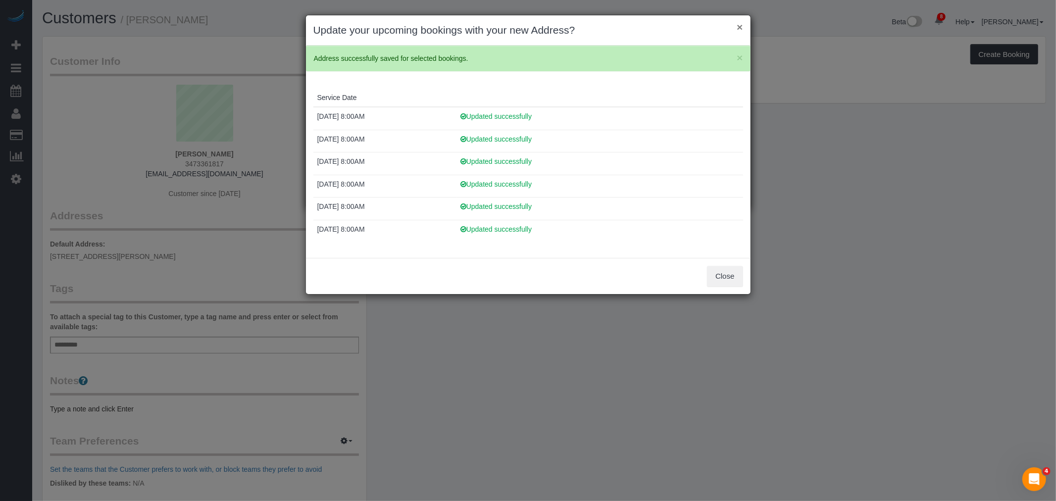
click at [742, 26] on button "×" at bounding box center [739, 27] width 6 height 10
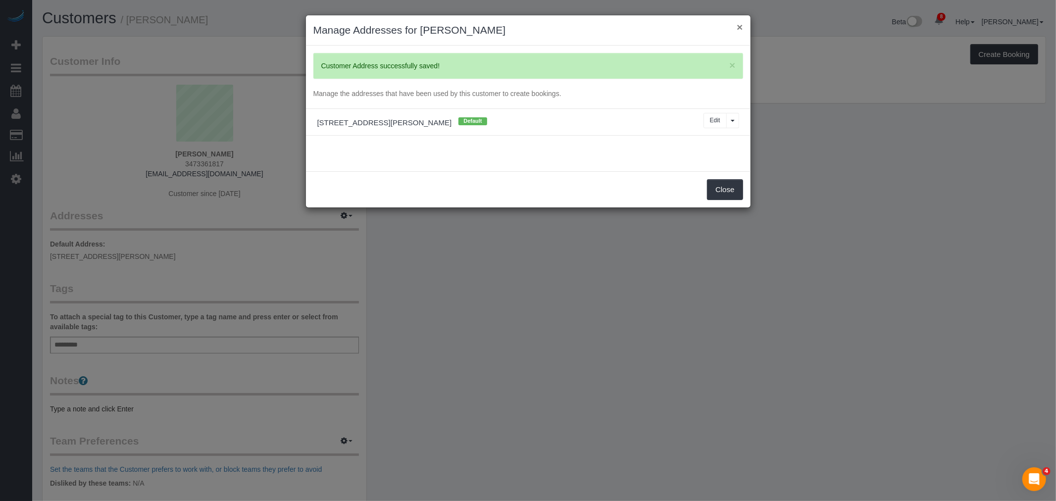
click at [738, 28] on button "×" at bounding box center [739, 27] width 6 height 10
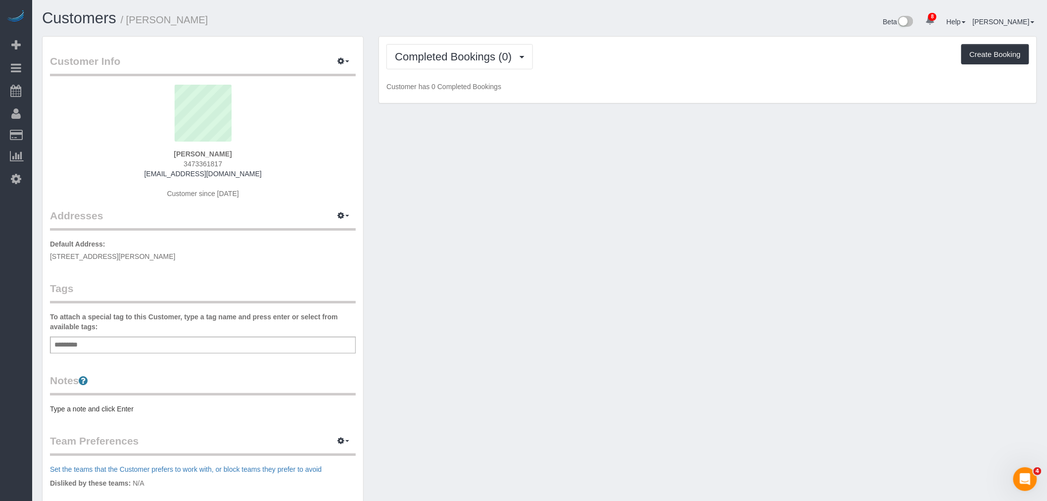
click at [793, 190] on div "Customer Info Edit Contact Info Send Message Email Preferences Special Sales Ta…" at bounding box center [540, 357] width 1010 height 643
drag, startPoint x: 474, startPoint y: 57, endPoint x: 474, endPoint y: 65, distance: 7.9
click at [474, 57] on span "Completed Bookings (0)" at bounding box center [456, 56] width 122 height 12
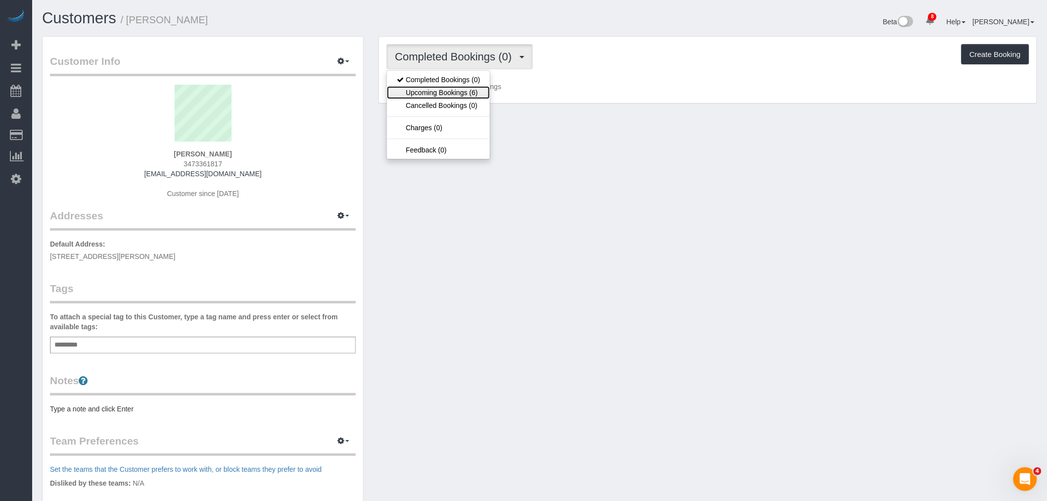
click at [472, 93] on link "Upcoming Bookings (6)" at bounding box center [438, 92] width 103 height 13
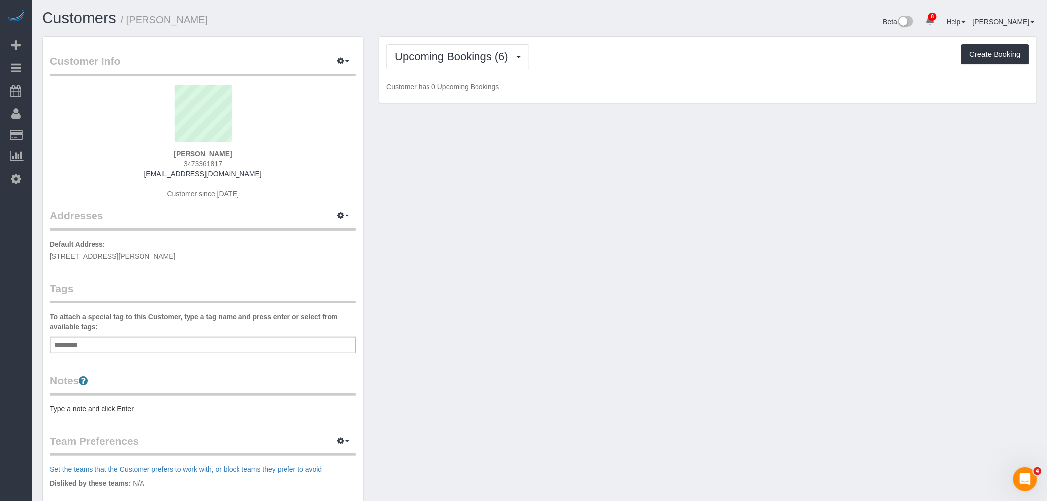
click at [650, 88] on p "Customer has 0 Upcoming Bookings" at bounding box center [708, 87] width 643 height 10
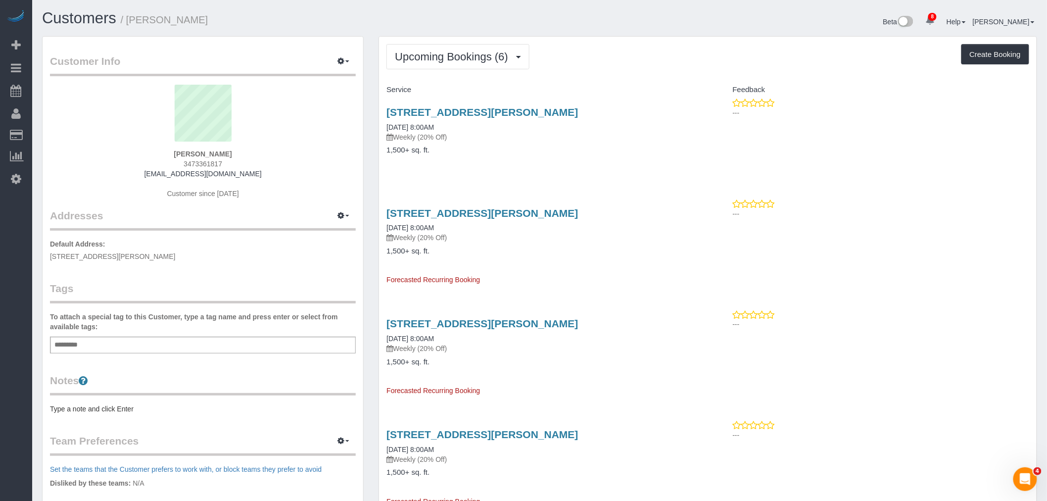
click at [633, 60] on div "Upcoming Bookings (6) Completed Bookings (0) Upcoming Bookings (6) Cancelled Bo…" at bounding box center [708, 56] width 643 height 25
click at [685, 86] on h4 "Service" at bounding box center [544, 90] width 314 height 8
click at [667, 97] on div "Service" at bounding box center [543, 90] width 329 height 17
click at [652, 66] on div "Upcoming Bookings (6) Completed Bookings (0) Upcoming Bookings (6) Cancelled Bo…" at bounding box center [708, 56] width 643 height 25
click at [593, 72] on div "Upcoming Bookings (6) Completed Bookings (0) Upcoming Bookings (6) Cancelled Bo…" at bounding box center [708, 398] width 658 height 723
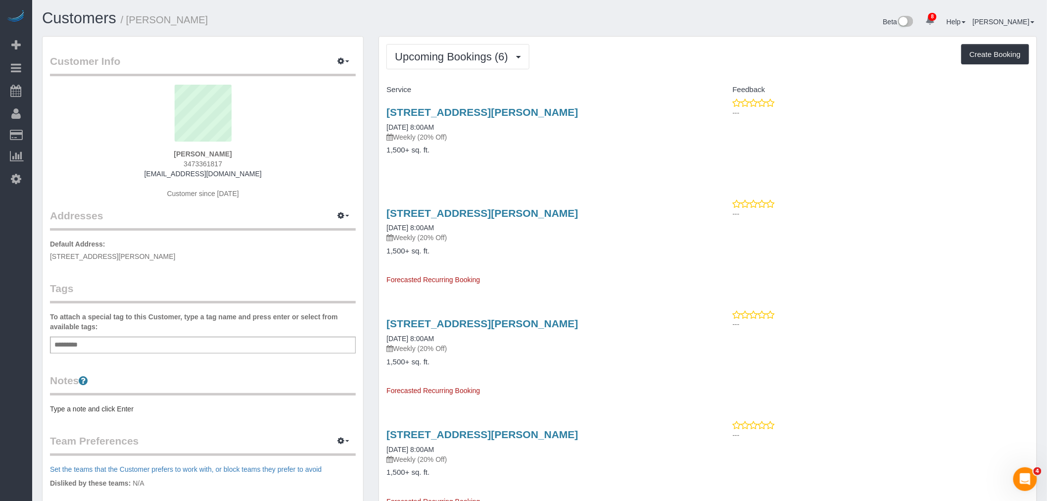
click at [611, 157] on div "197 Gordon Street, Apt 2k, Staten Island, NY 10304 09/02/2025 8:00AM Weekly (20…" at bounding box center [543, 136] width 329 height 76
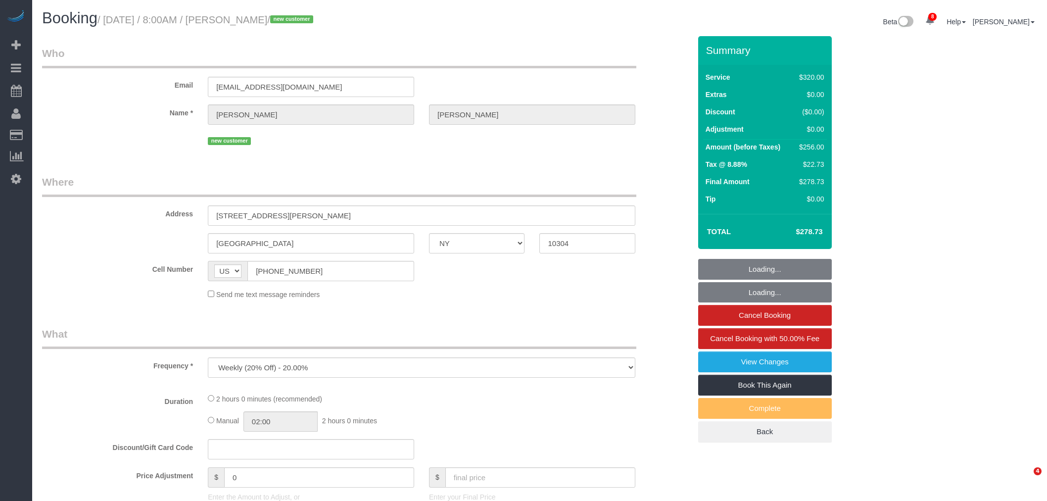
select select "NY"
select select "number:56"
select select "number:79"
select select "number:13"
select select "number:5"
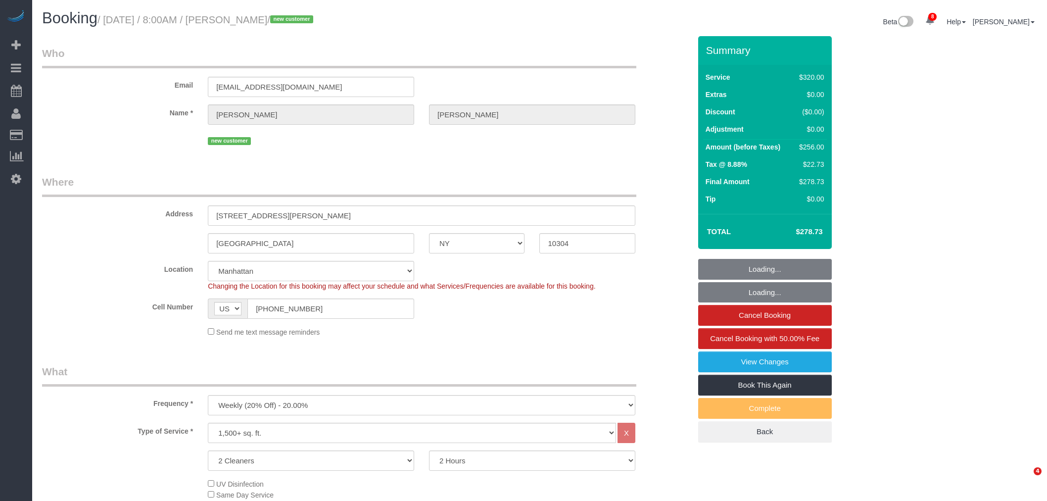
select select "object:937"
select select "spot1"
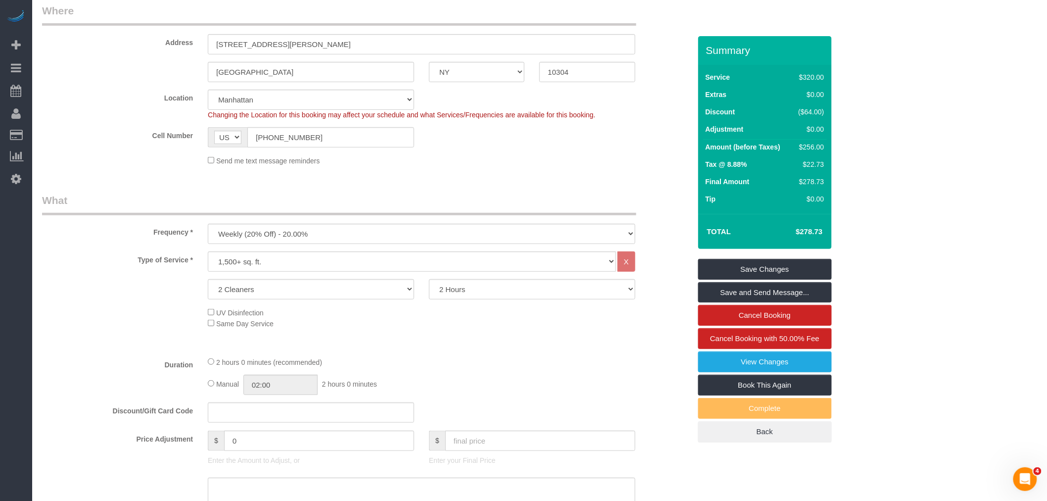
scroll to position [275, 0]
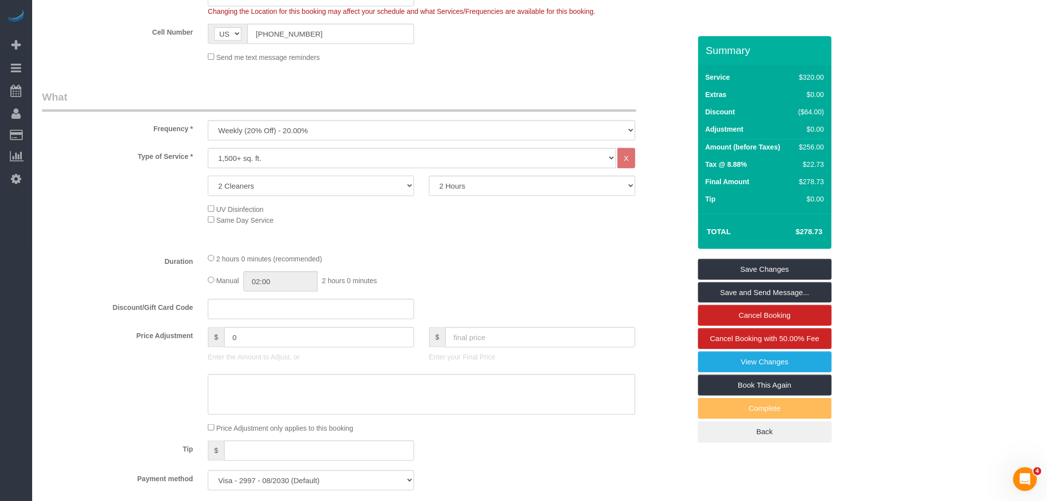
click at [364, 186] on select "2 Cleaners 3 Cleaners 4 Cleaners 5 Cleaners" at bounding box center [311, 186] width 206 height 20
click at [388, 158] on select "Under 1,000 sq. ft. 1,001 - 1,500 sq. ft. 1,500+ sq. ft. Custom Cleaning Office…" at bounding box center [412, 158] width 408 height 20
select select "213"
click at [208, 149] on select "Under 1,000 sq. ft. 1,001 - 1,500 sq. ft. 1,500+ sq. ft. Custom Cleaning Office…" at bounding box center [412, 158] width 408 height 20
drag, startPoint x: 469, startPoint y: 91, endPoint x: 433, endPoint y: 152, distance: 71.6
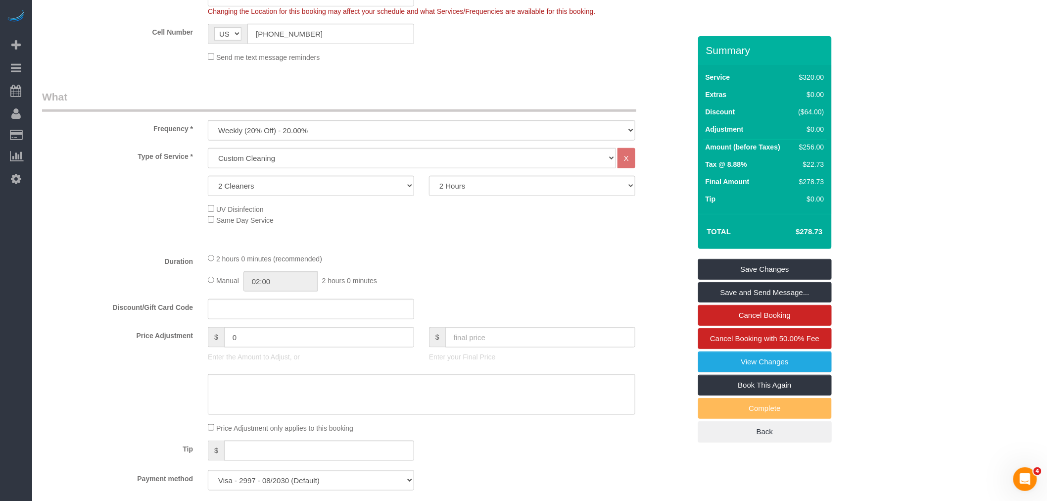
click at [470, 91] on legend "What" at bounding box center [339, 101] width 594 height 22
click at [362, 191] on select "1 Cleaner 2 Cleaners 3 Cleaners 4 Cleaners 5 Cleaners" at bounding box center [311, 186] width 206 height 20
select select "1"
click at [208, 177] on select "1 Cleaner 2 Cleaners 3 Cleaners 4 Cleaners 5 Cleaners" at bounding box center [311, 186] width 206 height 20
drag, startPoint x: 496, startPoint y: 186, endPoint x: 496, endPoint y: 194, distance: 7.4
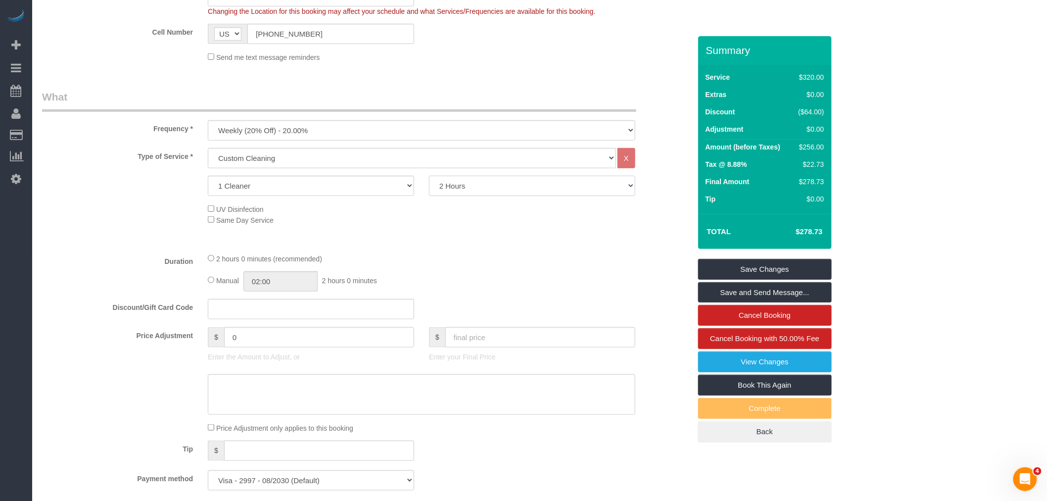
click at [496, 186] on select "2 Hours 2.5 Hours 3 Hours 3.5 Hours 4 Hours 4.5 Hours 5 Hours 5.5 Hours 6 Hours…" at bounding box center [532, 186] width 206 height 20
select select "240"
click at [429, 177] on select "2 Hours 2.5 Hours 3 Hours 3.5 Hours 4 Hours 4.5 Hours 5 Hours 5.5 Hours 6 Hours…" at bounding box center [532, 186] width 206 height 20
click at [510, 241] on div "Type of Service * Under 1,000 sq. ft. 1,001 - 1,500 sq. ft. 1,500+ sq. ft. Cust…" at bounding box center [366, 196] width 649 height 97
select select "spot48"
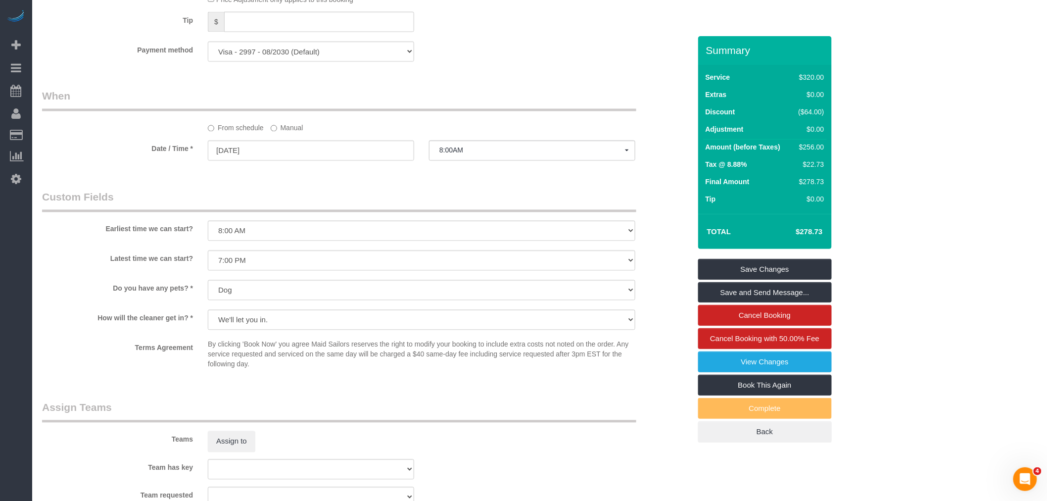
scroll to position [715, 0]
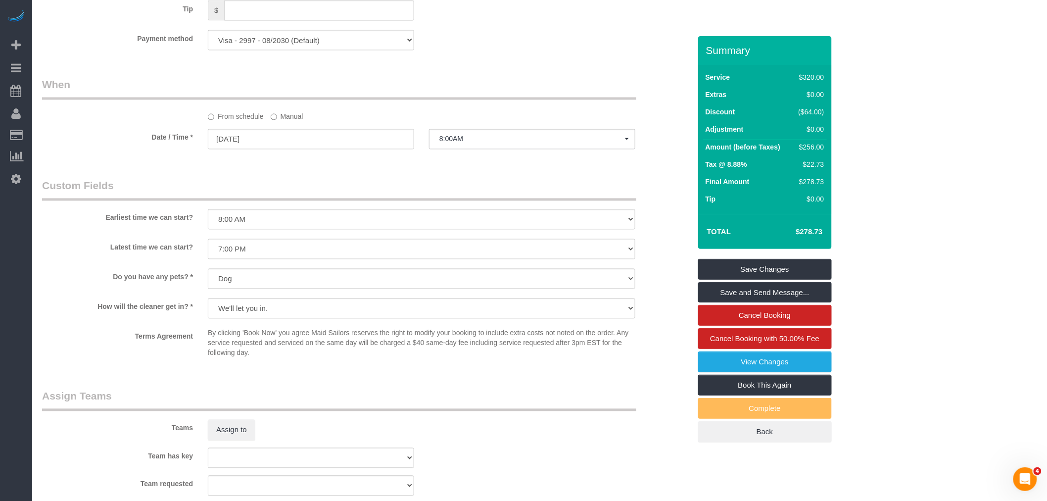
click at [521, 91] on legend "When" at bounding box center [339, 89] width 594 height 22
click at [756, 272] on link "Save Changes" at bounding box center [765, 269] width 134 height 21
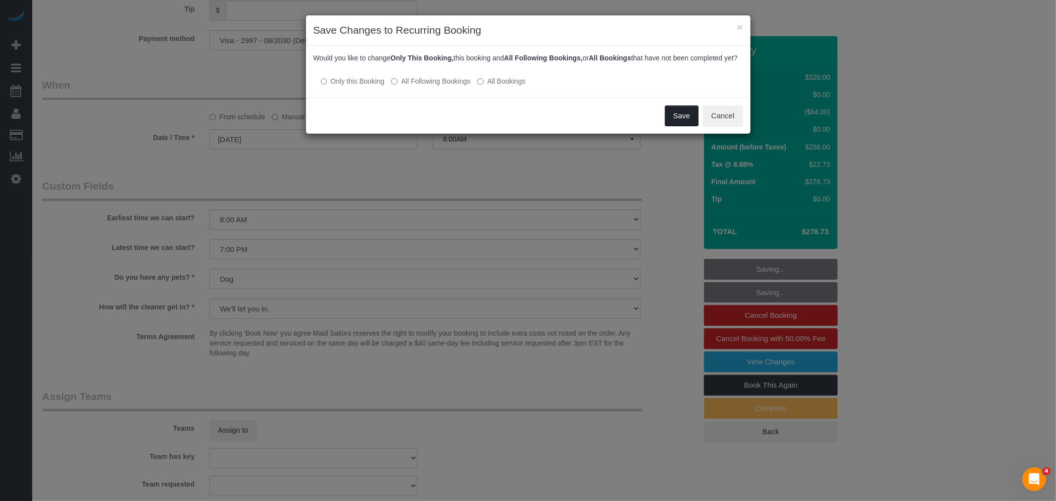
click at [678, 121] on button "Save" at bounding box center [682, 115] width 34 height 21
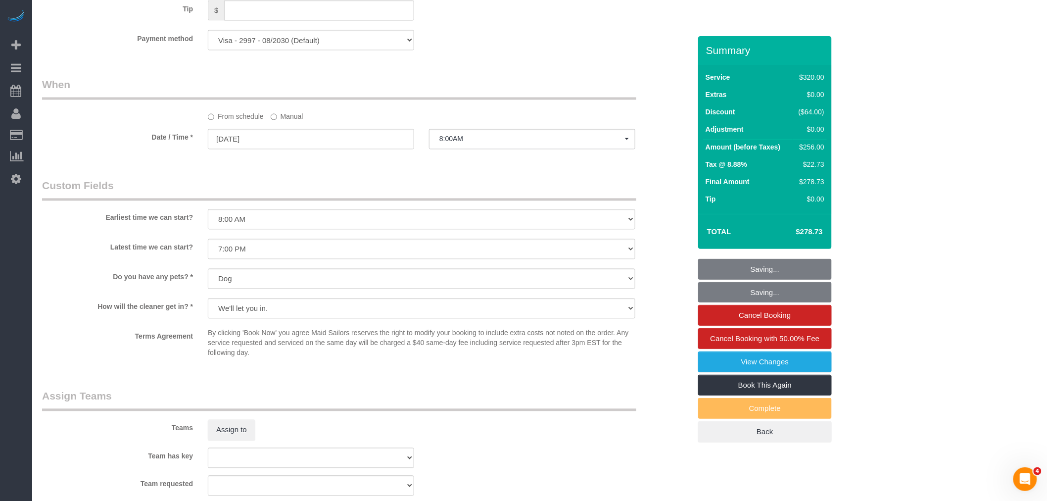
drag, startPoint x: 597, startPoint y: 82, endPoint x: 603, endPoint y: 79, distance: 6.0
click at [603, 79] on div "Who Email genera_burks@hotmail.com Name * Genara Burks new customer Where Addre…" at bounding box center [367, 37] width 664 height 1433
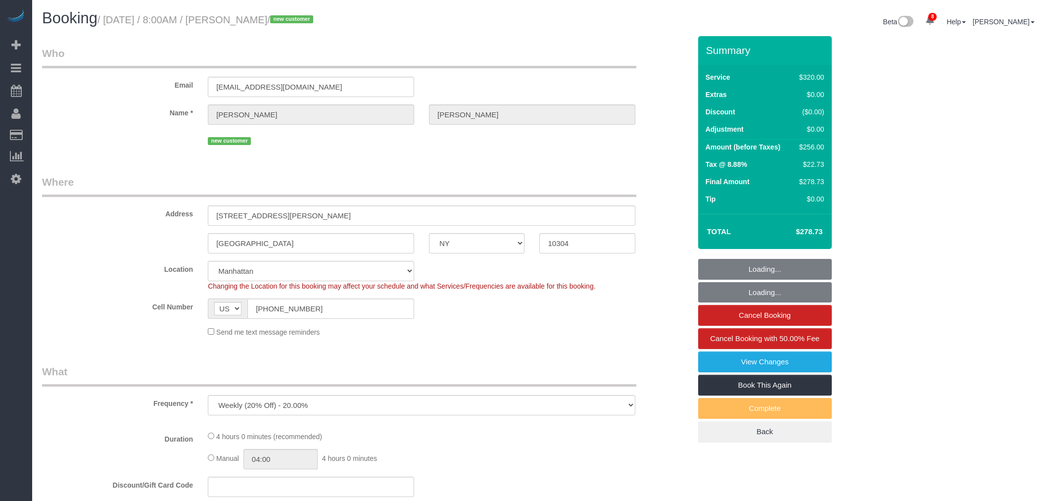
select select "NY"
select select "number:56"
select select "number:79"
select select "number:13"
select select "number:5"
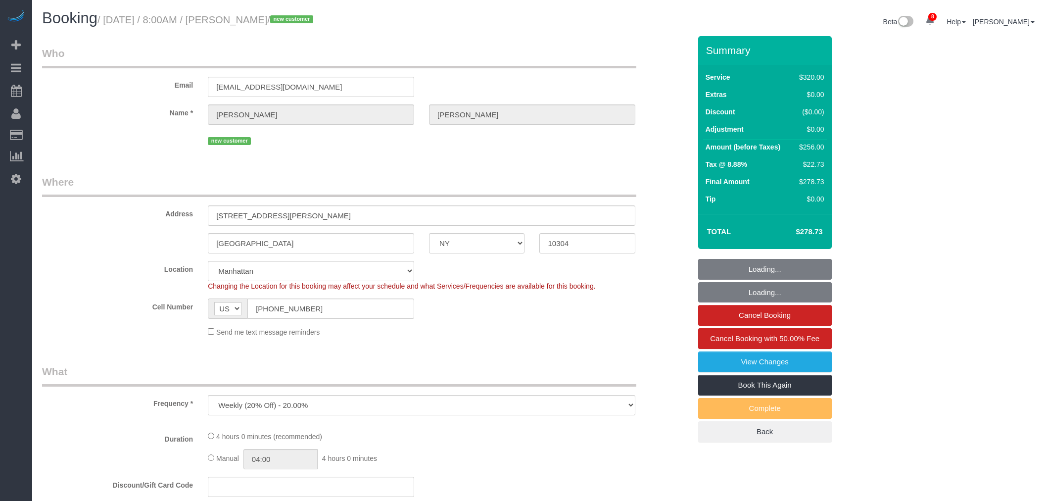
select select "object:1369"
select select "spot1"
select select "240"
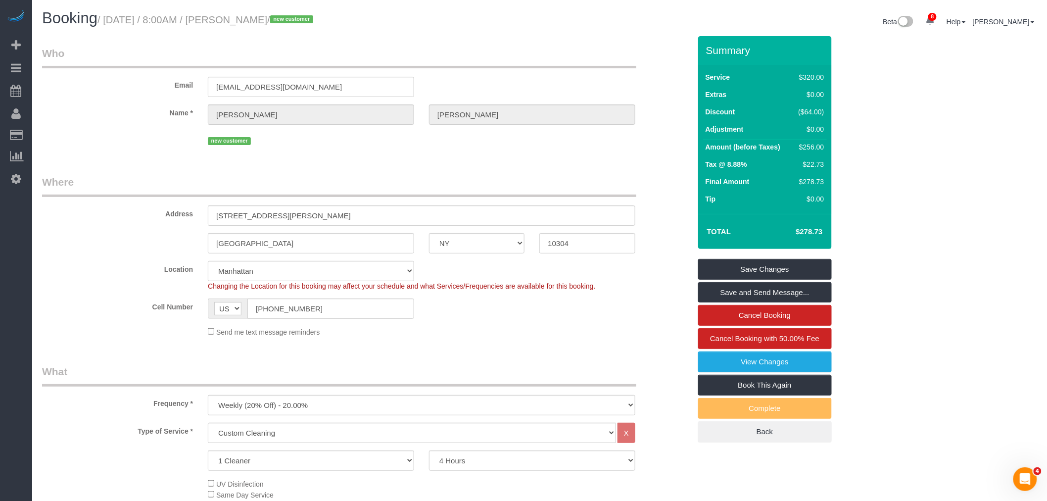
drag, startPoint x: 498, startPoint y: 169, endPoint x: 503, endPoint y: 182, distance: 13.5
click at [552, 77] on div "Email [EMAIL_ADDRESS][DOMAIN_NAME]" at bounding box center [367, 71] width 664 height 51
click at [414, 65] on legend "Who" at bounding box center [339, 57] width 594 height 22
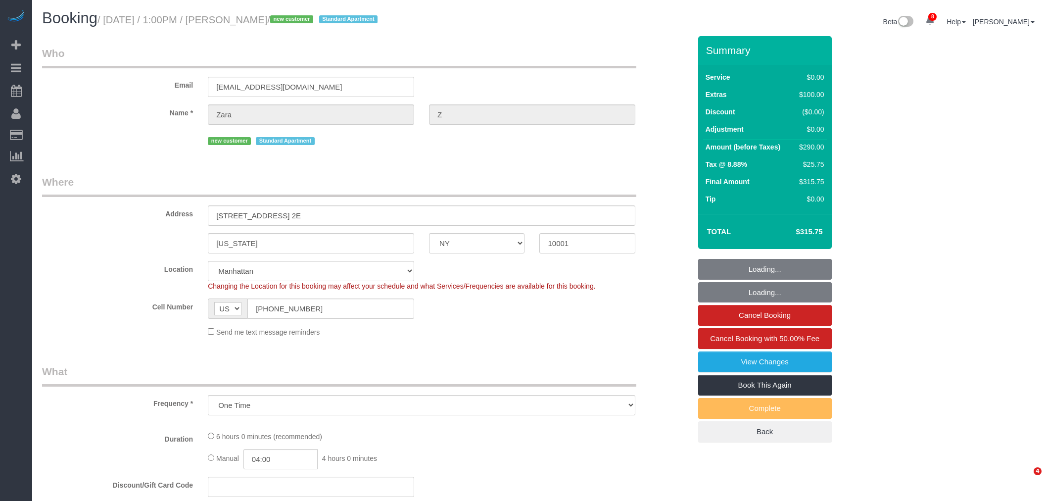
select select "NY"
select select "spot1"
select select "number:59"
select select "number:90"
select select "number:15"
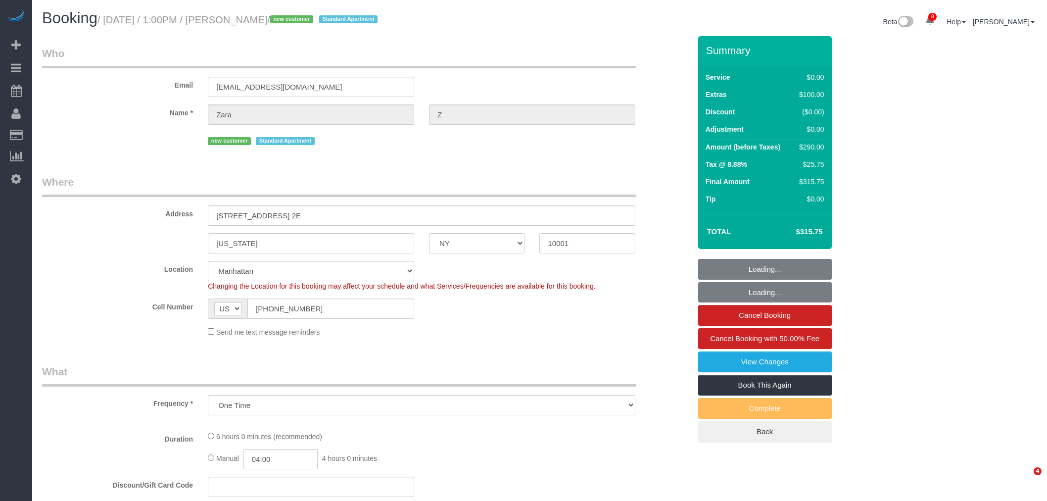
select select "number:5"
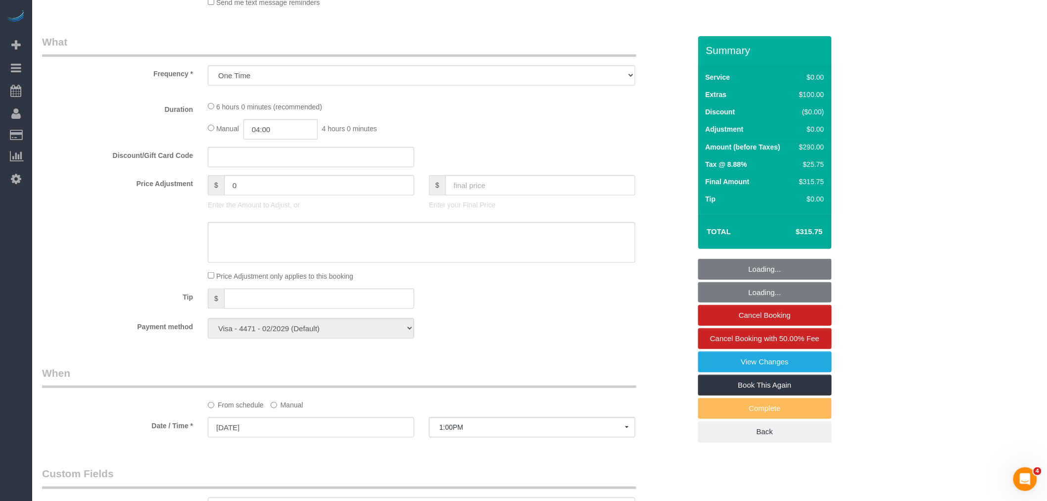
scroll to position [322, 0]
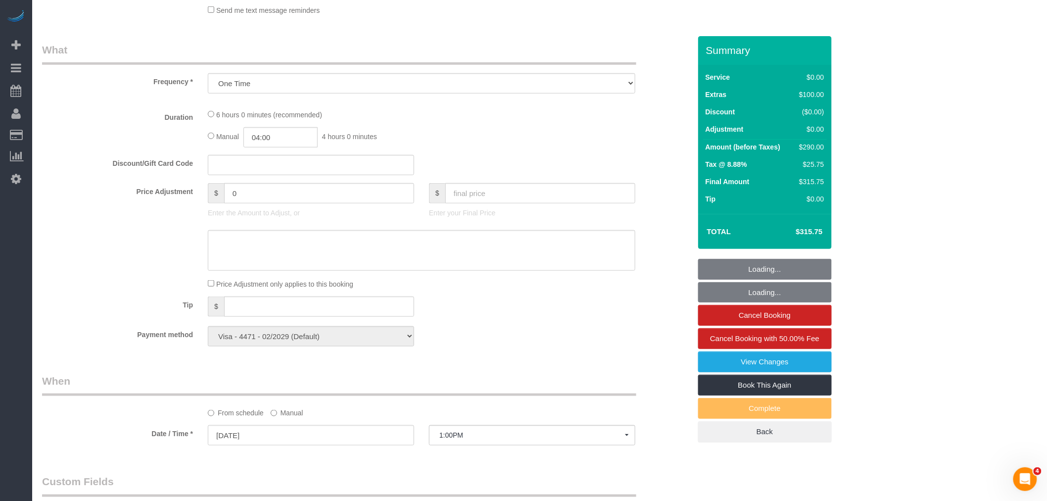
select select "2"
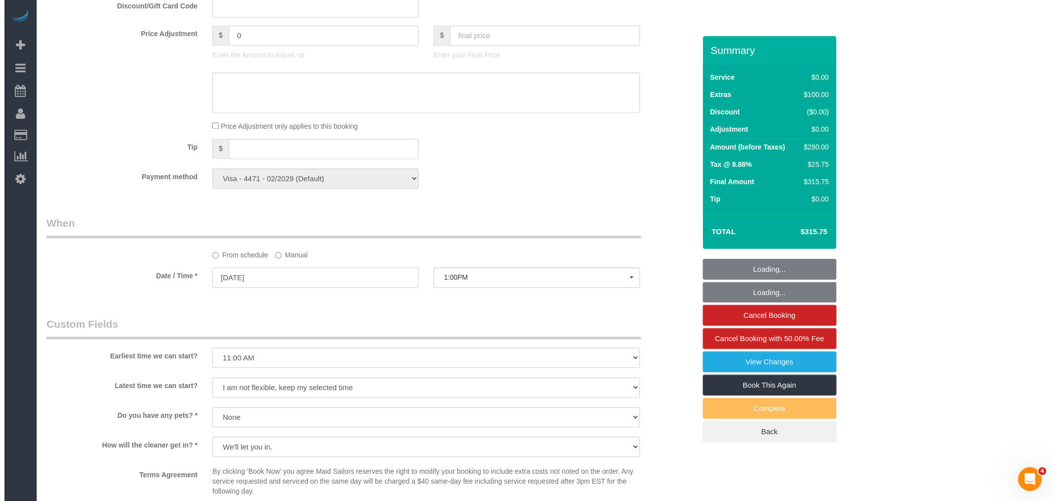
scroll to position [1045, 0]
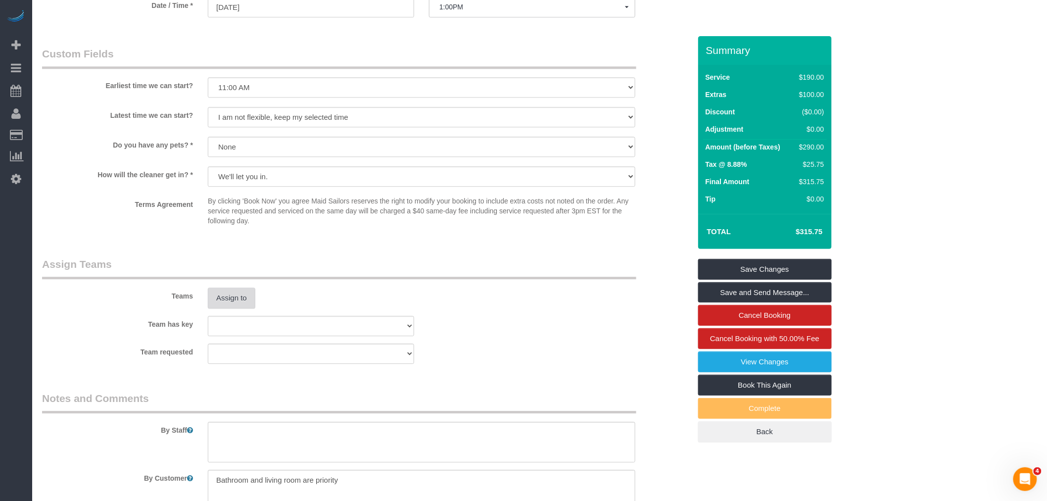
click at [214, 308] on button "Assign to" at bounding box center [232, 298] width 48 height 21
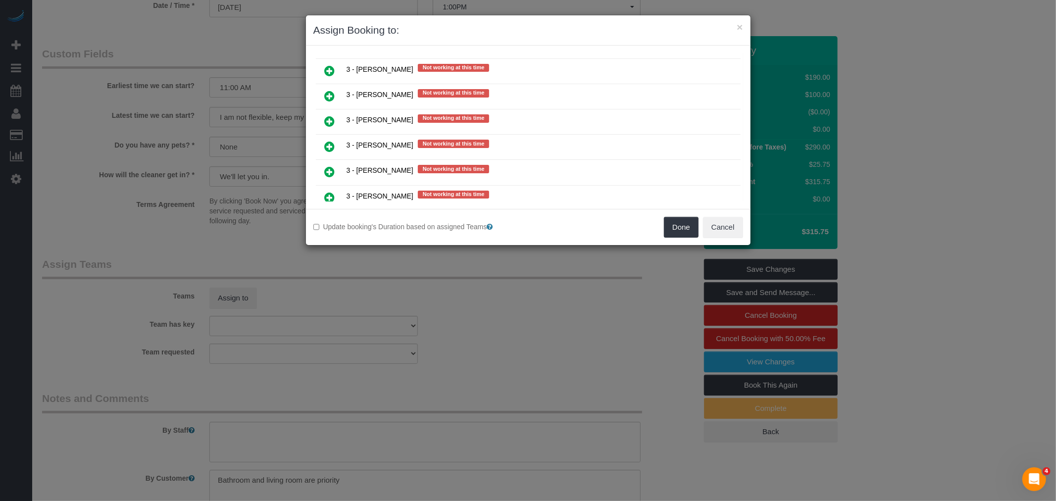
scroll to position [1351, 0]
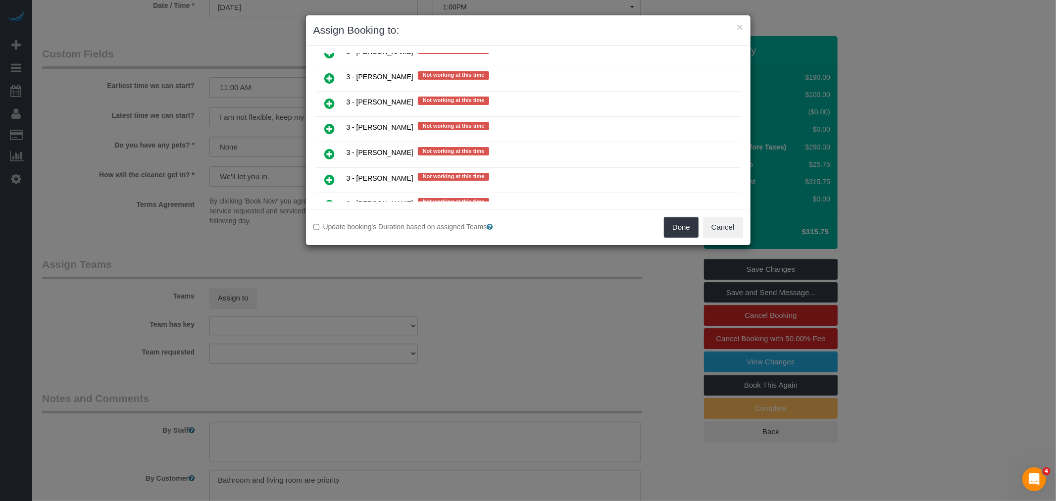
drag, startPoint x: 328, startPoint y: 152, endPoint x: 503, endPoint y: 160, distance: 175.4
click at [328, 174] on icon at bounding box center [330, 180] width 10 height 12
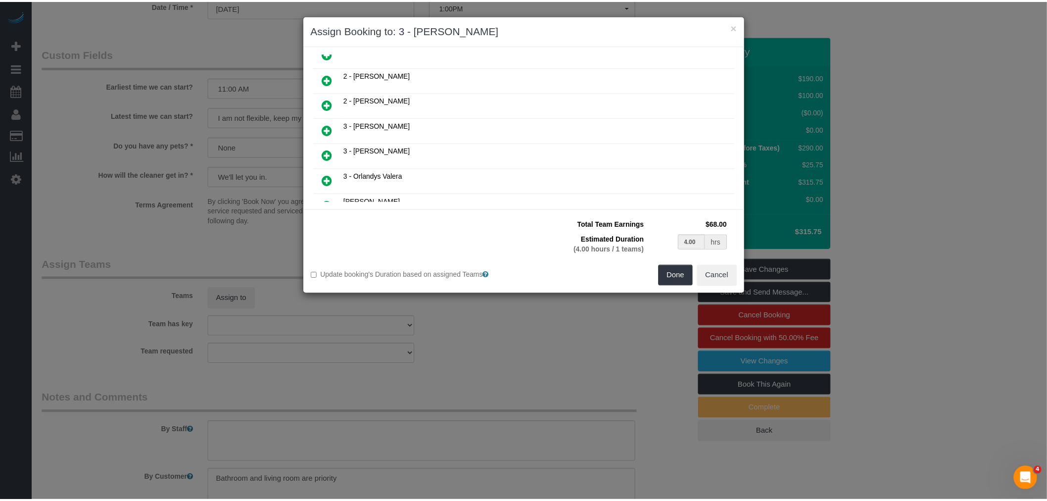
scroll to position [825, 0]
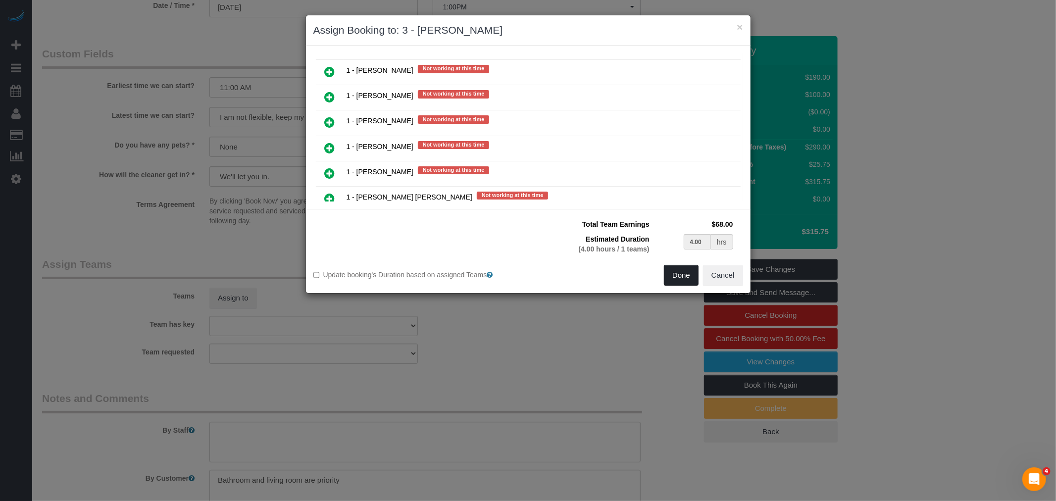
click at [674, 272] on button "Done" at bounding box center [681, 275] width 35 height 21
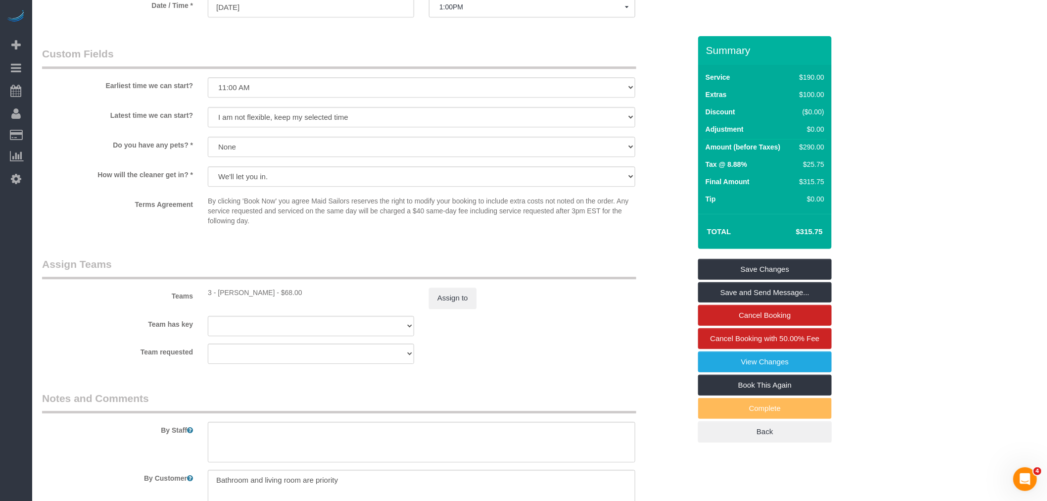
click at [550, 270] on legend "Assign Teams" at bounding box center [339, 268] width 594 height 22
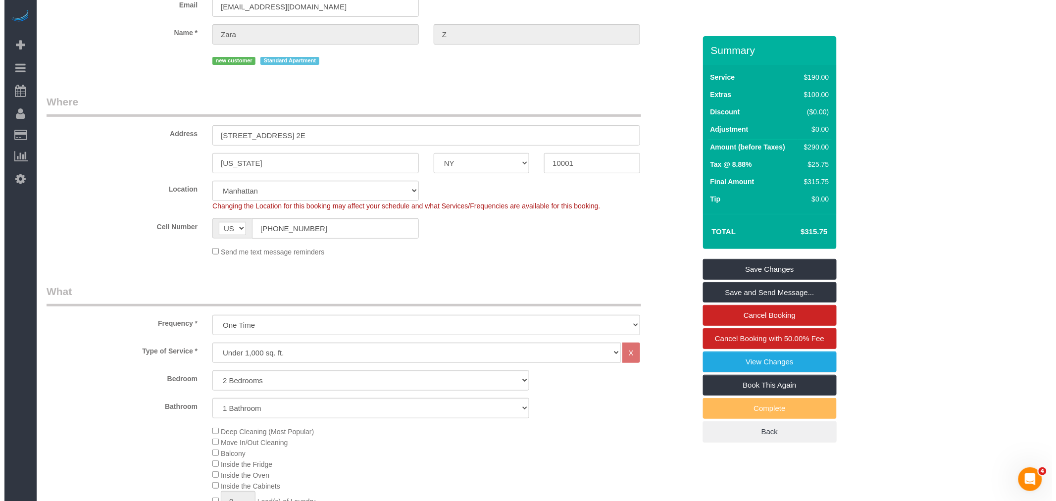
scroll to position [0, 0]
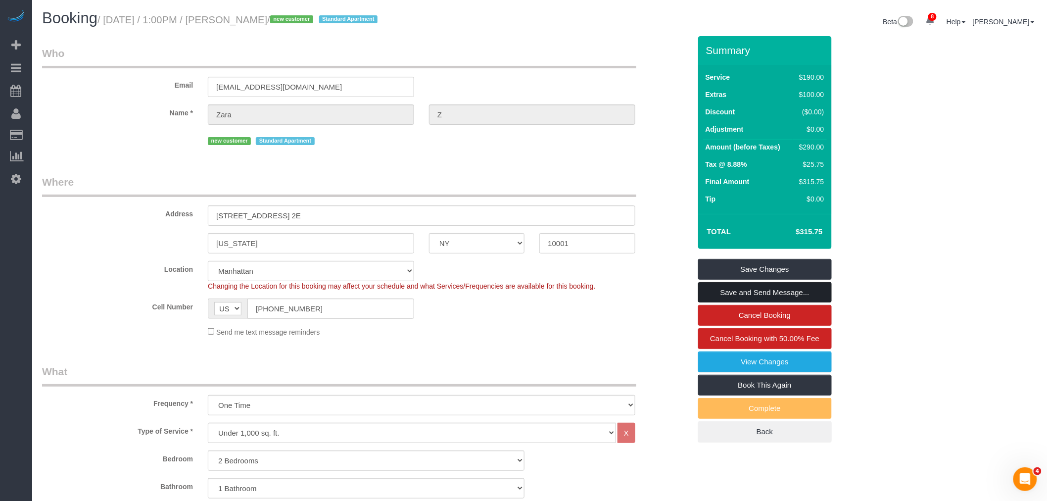
click at [767, 290] on link "Save and Send Message..." at bounding box center [765, 292] width 134 height 21
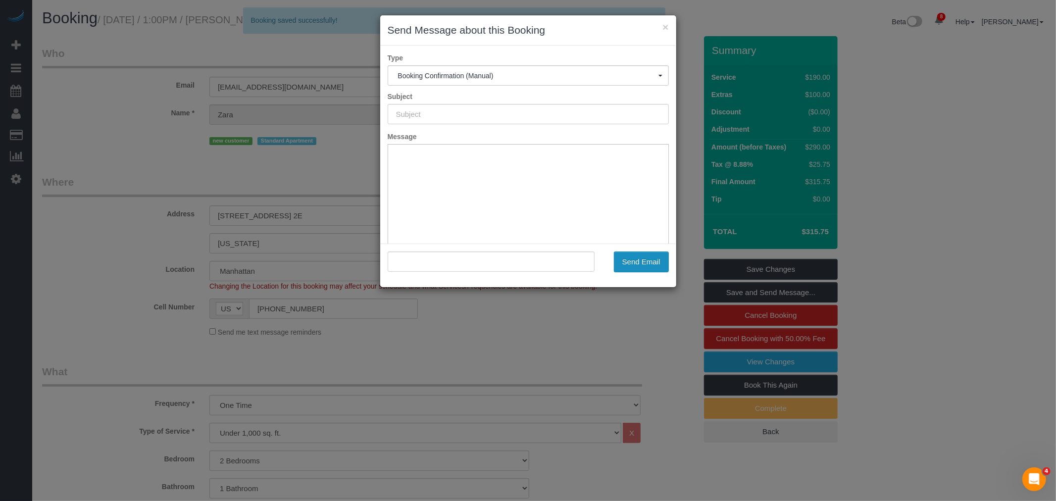
type input "Cleaning Confirmed for [DATE] 1:00pm"
type input ""Zara Z" <[EMAIL_ADDRESS][DOMAIN_NAME]>"
click at [641, 256] on button "Send Email" at bounding box center [641, 261] width 55 height 21
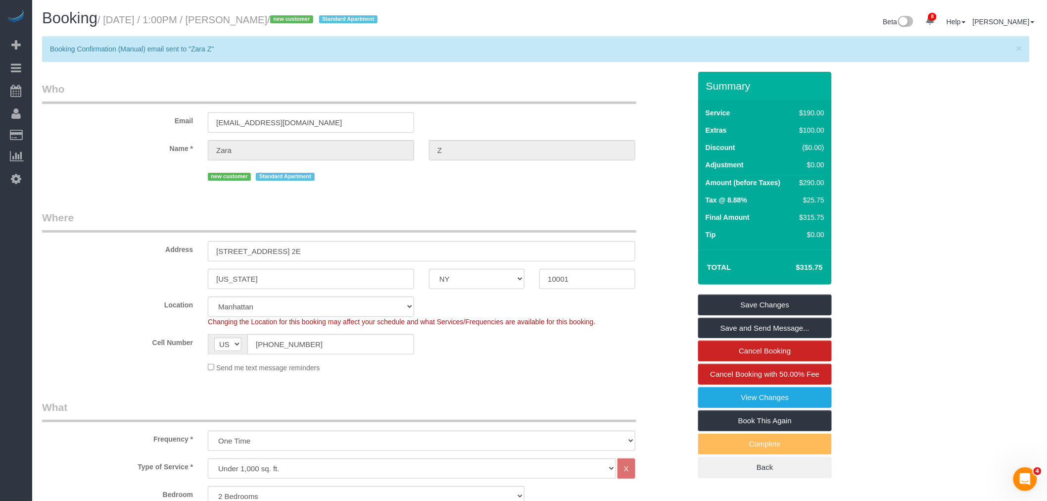
click at [404, 116] on input "[EMAIL_ADDRESS][DOMAIN_NAME]" at bounding box center [311, 122] width 206 height 20
